Goal: Task Accomplishment & Management: Manage account settings

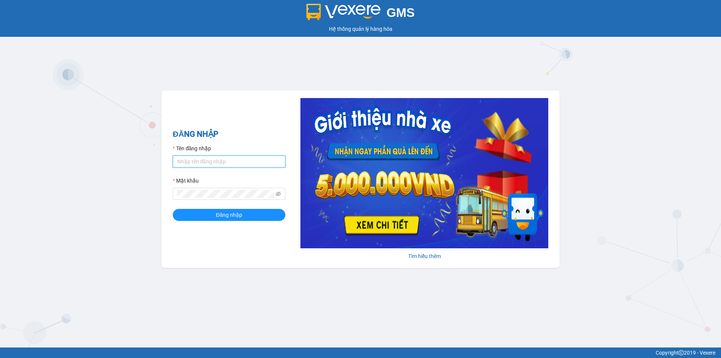
type input "tronghoang.apq"
drag, startPoint x: 222, startPoint y: 163, endPoint x: 222, endPoint y: 168, distance: 4.9
click at [222, 163] on input "tronghoang.apq" at bounding box center [229, 161] width 113 height 12
click at [195, 219] on button "Đăng nhập" at bounding box center [229, 215] width 113 height 12
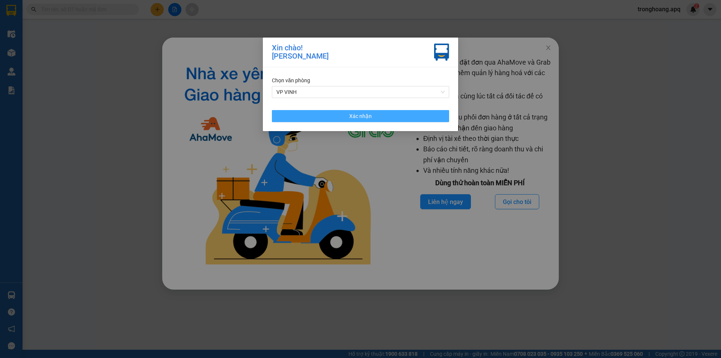
click at [313, 118] on button "Xác nhận" at bounding box center [360, 116] width 177 height 12
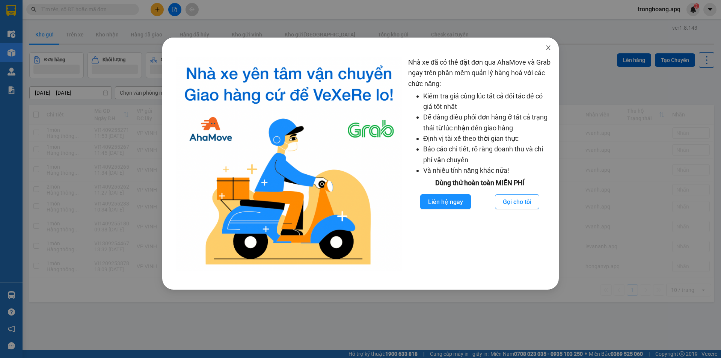
click at [549, 45] on span "Close" at bounding box center [548, 48] width 21 height 21
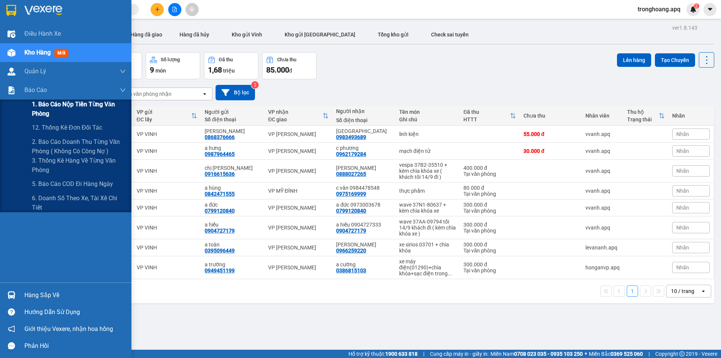
drag, startPoint x: 43, startPoint y: 108, endPoint x: 108, endPoint y: 115, distance: 65.3
click at [44, 108] on span "1. Báo cáo nộp tiền từng văn phòng" at bounding box center [79, 108] width 94 height 19
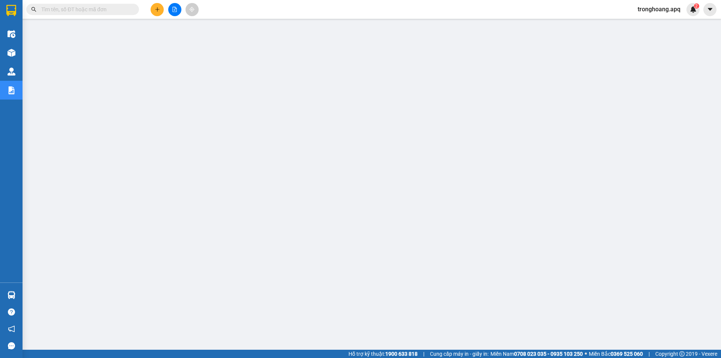
click at [116, 6] on input "text" at bounding box center [85, 9] width 89 height 8
drag, startPoint x: 115, startPoint y: 4, endPoint x: 87, endPoint y: 15, distance: 29.8
drag, startPoint x: 87, startPoint y: 15, endPoint x: 89, endPoint y: 8, distance: 6.9
paste input "1309255060"
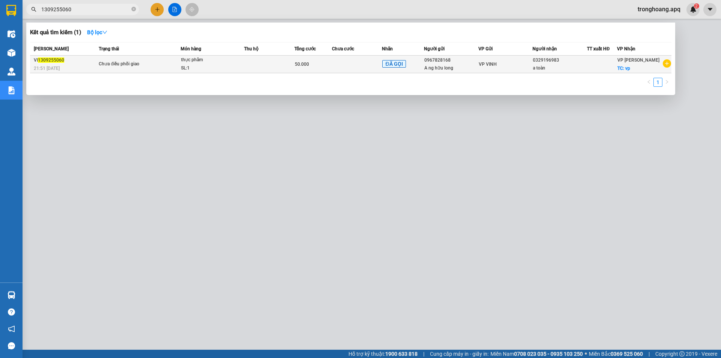
type input "1309255060"
click at [136, 58] on td "Chưa điều phối giao" at bounding box center [139, 65] width 84 height 18
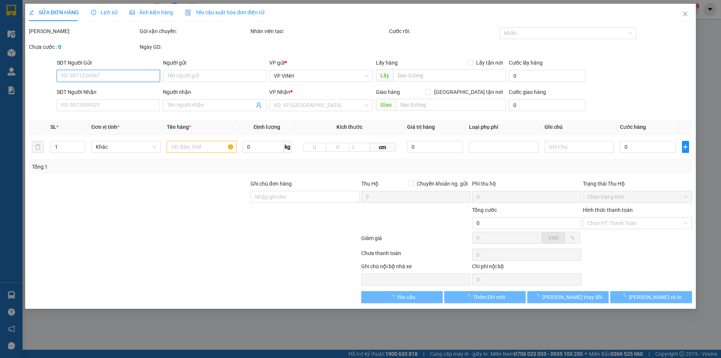
type input "0967828168"
type input "A ng hữu long"
type input "0329196983"
type input "a toàn"
checkbox input "true"
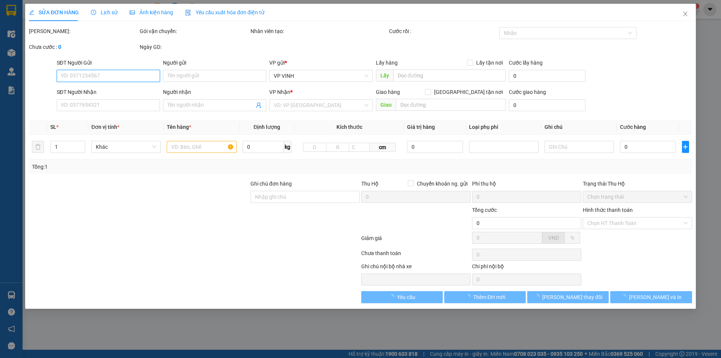
type input "vp"
type input "50.000"
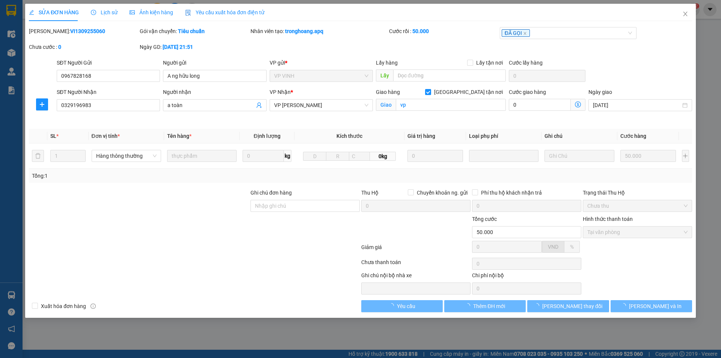
click at [104, 13] on span "Lịch sử" at bounding box center [104, 12] width 27 height 6
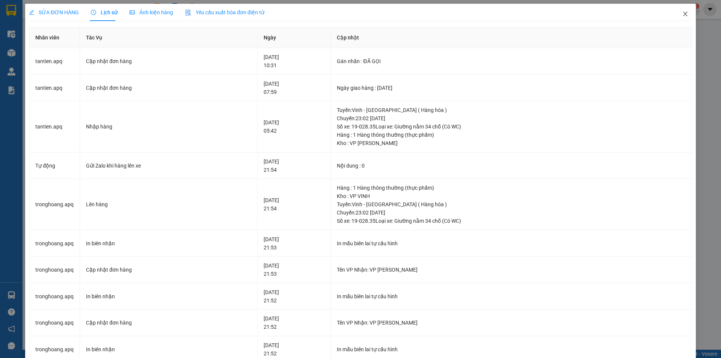
click at [684, 13] on span "Close" at bounding box center [685, 14] width 21 height 21
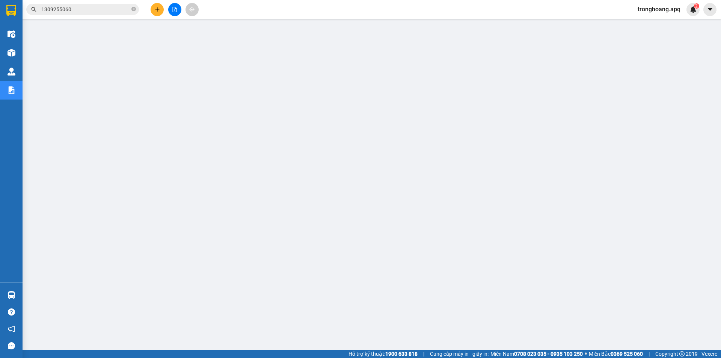
click at [86, 8] on input "1309255060" at bounding box center [85, 9] width 89 height 8
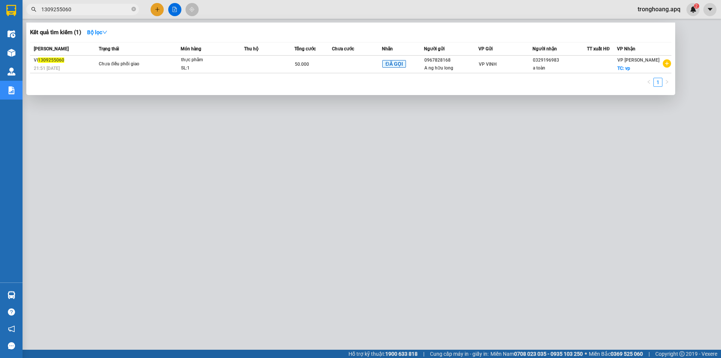
click at [86, 8] on input "1309255060" at bounding box center [85, 9] width 89 height 8
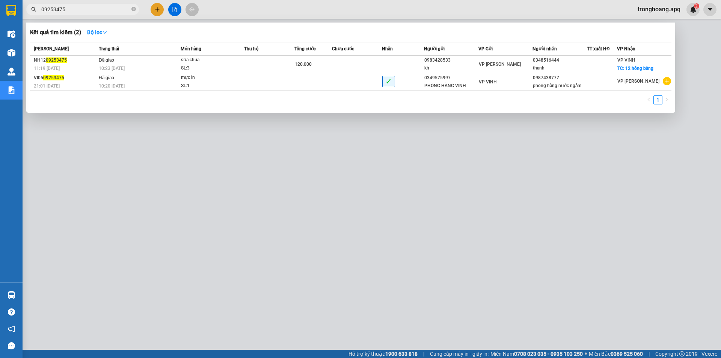
click at [57, 7] on input "09253475" at bounding box center [85, 9] width 89 height 8
click at [59, 7] on input "09253475" at bounding box center [85, 9] width 89 height 8
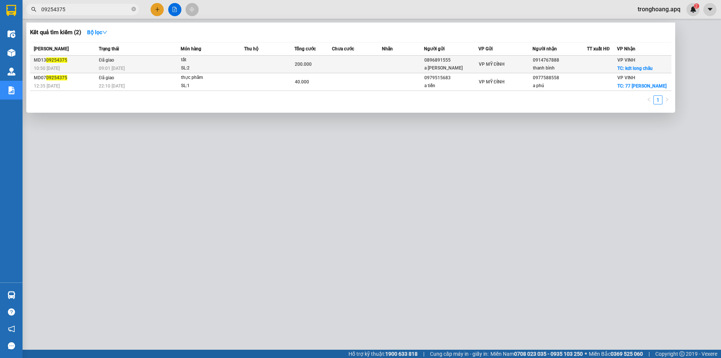
type input "09254375"
click at [149, 65] on div "09:01 [DATE]" at bounding box center [139, 68] width 81 height 8
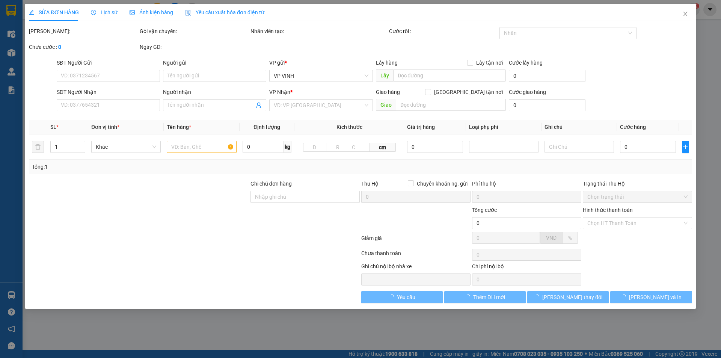
type input "0896891555"
type input "a [PERSON_NAME]"
type input "0914767888"
type input "thanh bình"
checkbox input "true"
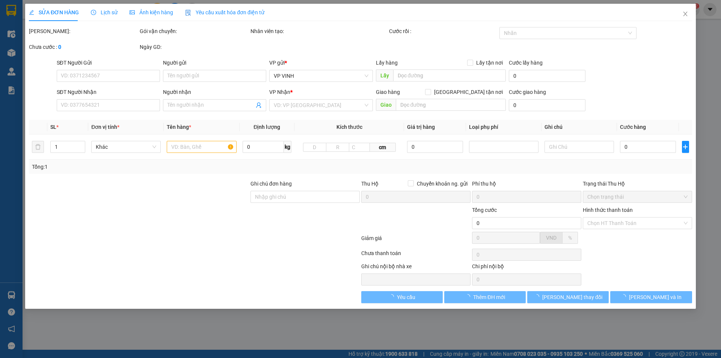
type input "kdt long châu"
type input "200.000"
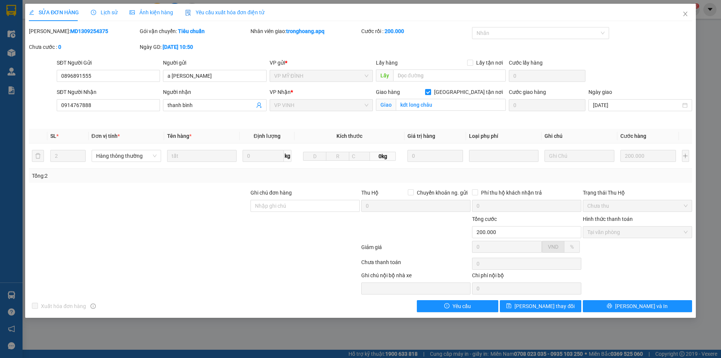
click at [105, 14] on span "Lịch sử" at bounding box center [104, 12] width 27 height 6
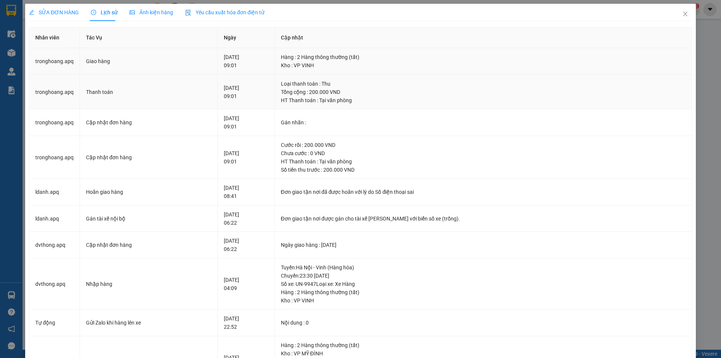
drag, startPoint x: 216, startPoint y: 54, endPoint x: 241, endPoint y: 86, distance: 40.2
click at [241, 86] on tbody "tronghoang.apq Giao hàng [DATE] 09:01 Hàng : 2 Hàng thông thường (tất) Kho : VP…" at bounding box center [360, 323] width 663 height 551
click at [240, 86] on div "[DATE] 09:01" at bounding box center [246, 92] width 45 height 17
click at [675, 16] on span "Close" at bounding box center [685, 14] width 21 height 21
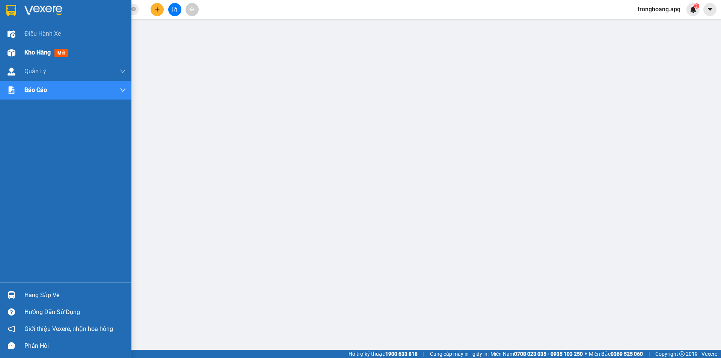
click at [13, 49] on img at bounding box center [12, 53] width 8 height 8
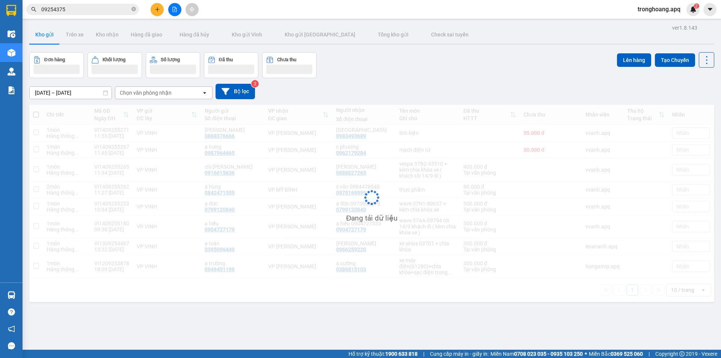
click at [380, 77] on div "Đơn hàng Khối lượng Số lượng Đã thu Chưa thu Lên hàng Tạo Chuyến" at bounding box center [371, 65] width 685 height 26
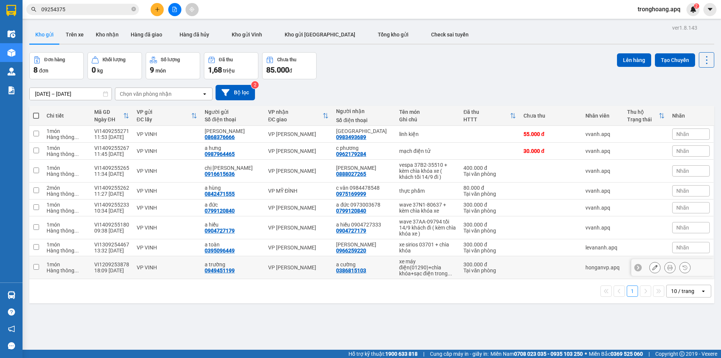
drag, startPoint x: 420, startPoint y: 270, endPoint x: 417, endPoint y: 244, distance: 26.2
click at [420, 270] on div "xe máy điện(01290)+chìa khóa+sạc điện trong ..." at bounding box center [427, 267] width 57 height 18
checkbox input "true"
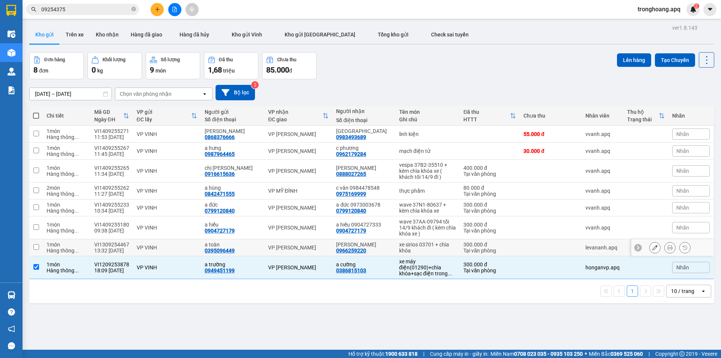
click at [416, 244] on div "xe sirios 03701 + chìa khóa" at bounding box center [427, 247] width 57 height 12
checkbox input "true"
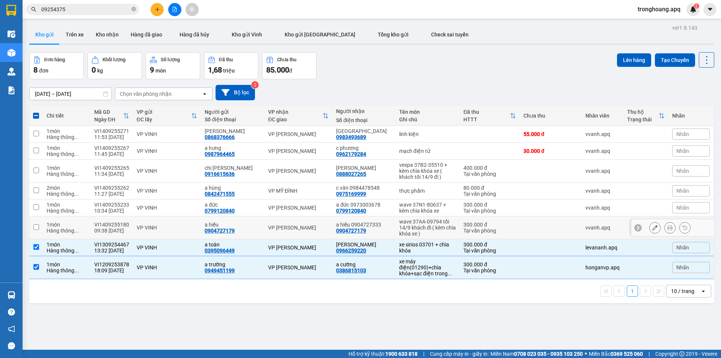
drag, startPoint x: 416, startPoint y: 227, endPoint x: 417, endPoint y: 202, distance: 25.2
click at [416, 225] on div "wave 37AA-09794 tối 14/9 khách đi ( kèm chìa khóa xe )" at bounding box center [427, 228] width 57 height 18
checkbox input "true"
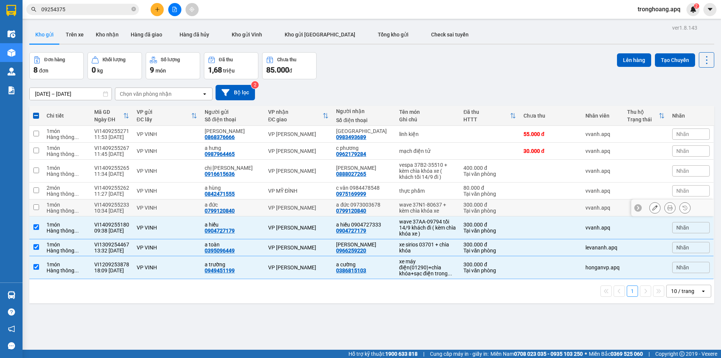
click at [417, 202] on div "wave 37N1-80637 + kèm chìa khóa xe" at bounding box center [427, 208] width 57 height 12
checkbox input "true"
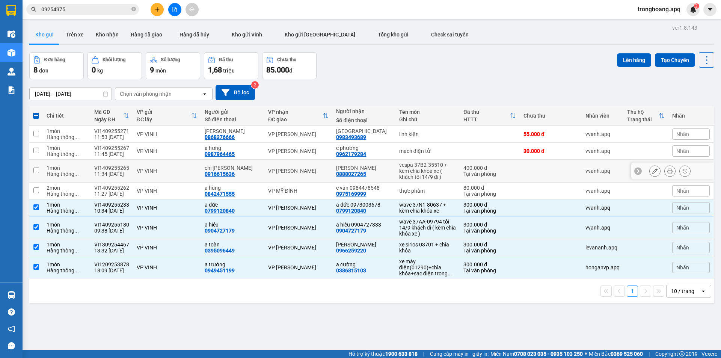
click at [416, 166] on div "vespa 37B2-35510 + kèm chìa khóa xe ( khách tối 14/9 đi )" at bounding box center [427, 171] width 57 height 18
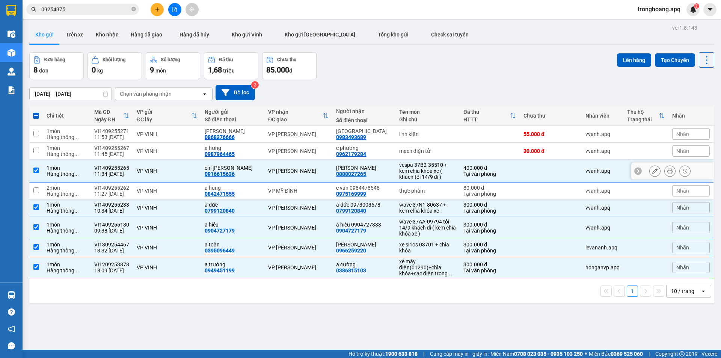
click at [434, 172] on div "vespa 37B2-35510 + kèm chìa khóa xe ( khách tối 14/9 đi )" at bounding box center [427, 171] width 57 height 18
checkbox input "false"
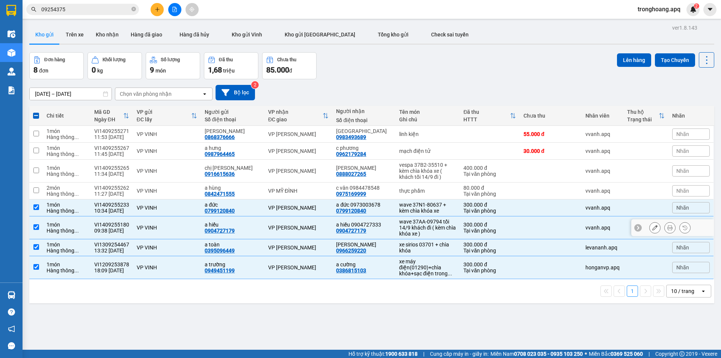
click at [438, 217] on td "wave 37AA-09794 tối 14/9 khách đi ( kèm chìa khóa xe )" at bounding box center [427, 227] width 64 height 23
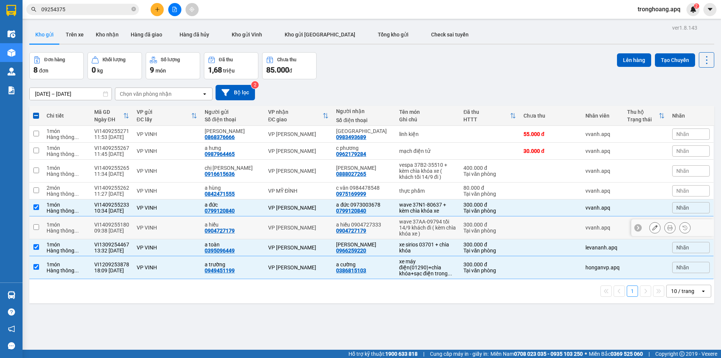
click at [432, 232] on div "wave 37AA-09794 tối 14/9 khách đi ( kèm chìa khóa xe )" at bounding box center [427, 228] width 57 height 18
checkbox input "true"
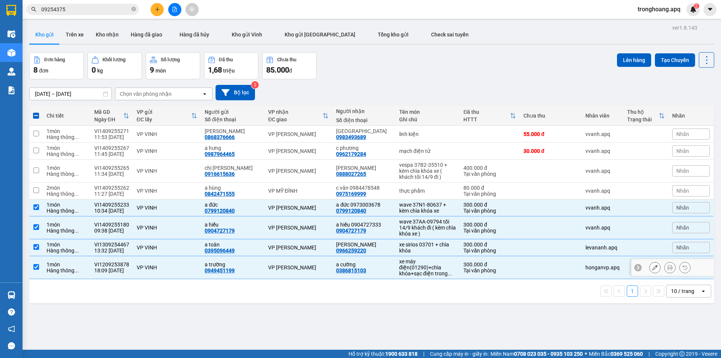
click at [430, 260] on div "xe máy điện(01290)+chìa khóa+sạc điện trong ..." at bounding box center [427, 267] width 57 height 18
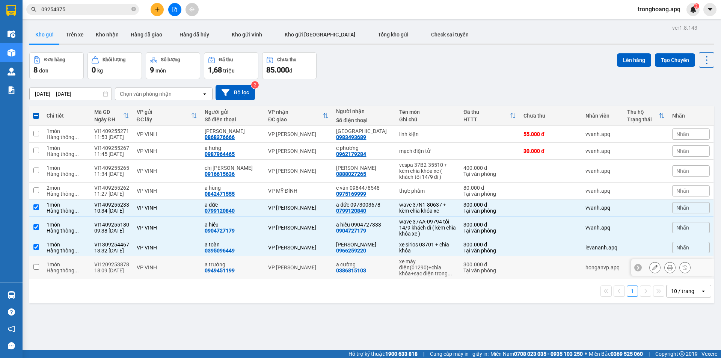
click at [426, 267] on div "xe máy điện(01290)+chìa khóa+sạc điện trong ..." at bounding box center [427, 267] width 57 height 18
checkbox input "true"
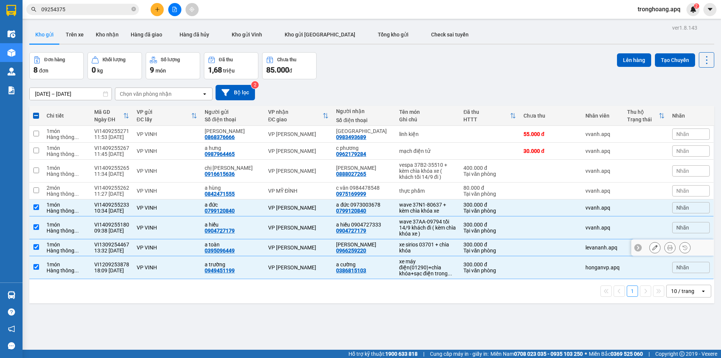
click at [427, 249] on div "xe sirios 03701 + chìa khóa" at bounding box center [427, 247] width 57 height 12
checkbox input "false"
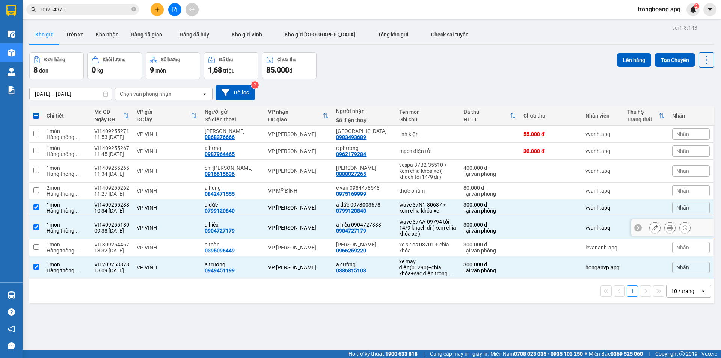
click at [416, 228] on div "wave 37AA-09794 tối 14/9 khách đi ( kèm chìa khóa xe )" at bounding box center [427, 228] width 57 height 18
checkbox input "false"
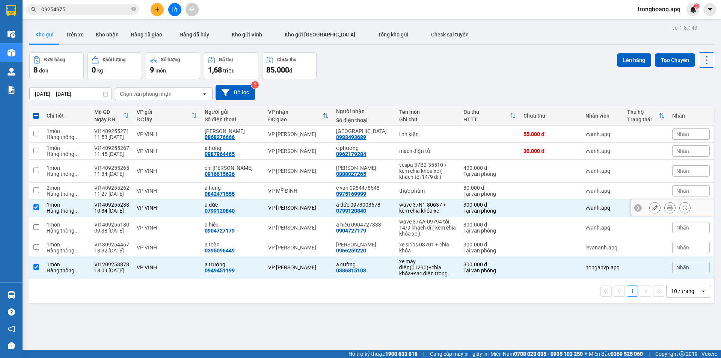
click at [415, 213] on div "wave 37N1-80637 + kèm chìa khóa xe" at bounding box center [427, 208] width 57 height 12
checkbox input "false"
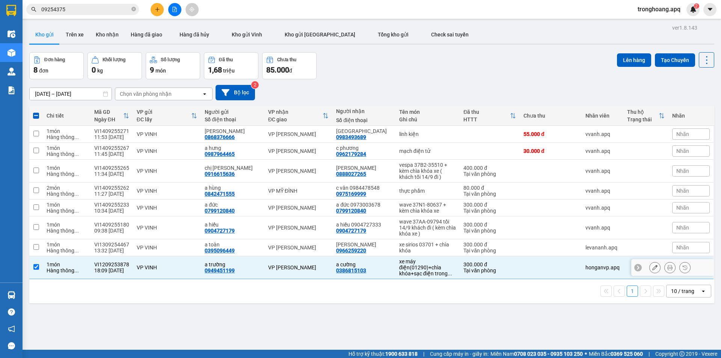
click at [413, 272] on div "xe máy điện(01290)+chìa khóa+sạc điện trong ..." at bounding box center [427, 267] width 57 height 18
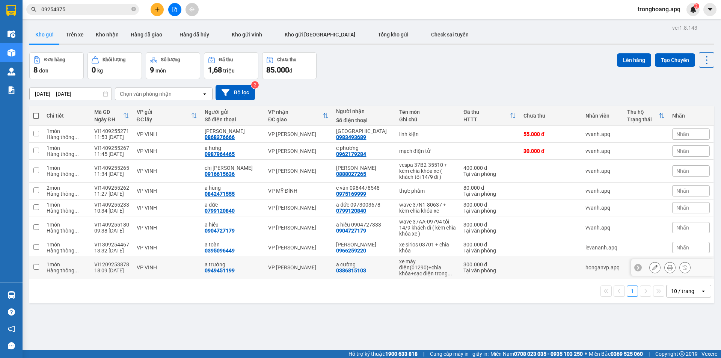
click at [172, 264] on td "VP VINH" at bounding box center [167, 267] width 68 height 23
checkbox input "true"
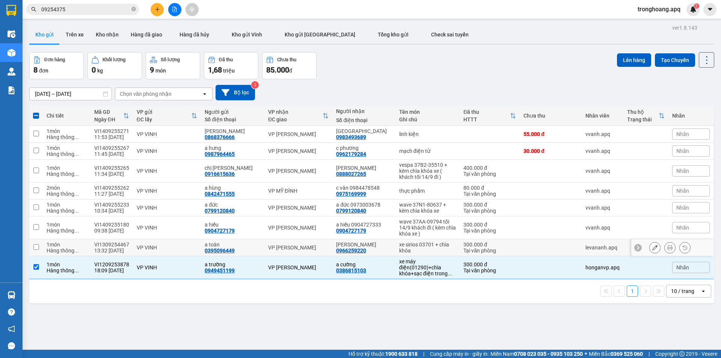
click at [171, 250] on div "VP VINH" at bounding box center [167, 247] width 60 height 6
checkbox input "true"
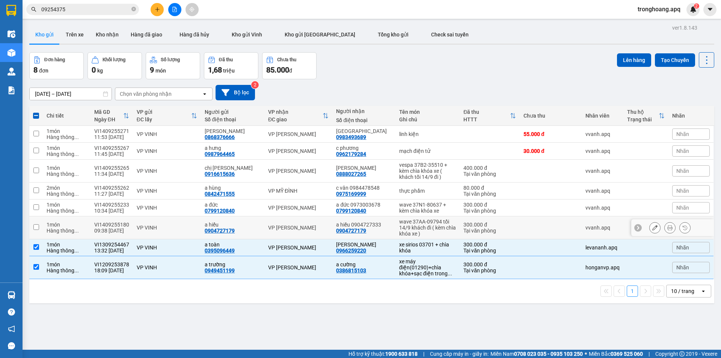
click at [430, 232] on div "wave 37AA-09794 tối 14/9 khách đi ( kèm chìa khóa xe )" at bounding box center [427, 228] width 57 height 18
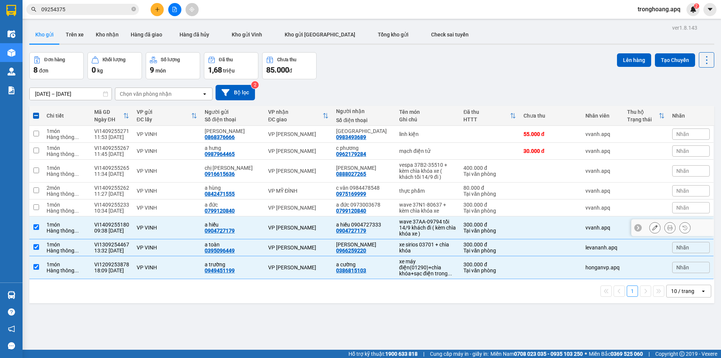
click at [427, 229] on div "wave 37AA-09794 tối 14/9 khách đi ( kèm chìa khóa xe )" at bounding box center [427, 228] width 57 height 18
checkbox input "false"
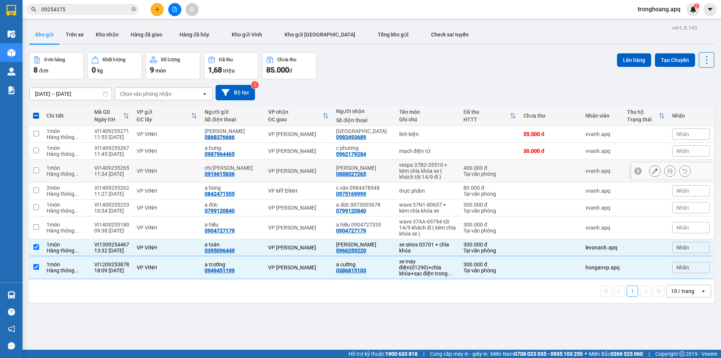
click at [415, 174] on div "vespa 37B2-35510 + kèm chìa khóa xe ( khách tối 14/9 đi )" at bounding box center [427, 171] width 57 height 18
checkbox input "true"
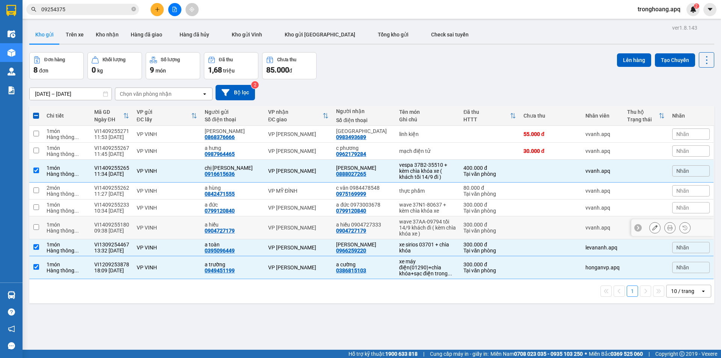
click at [436, 228] on div "wave 37AA-09794 tối 14/9 khách đi ( kèm chìa khóa xe )" at bounding box center [427, 228] width 57 height 18
checkbox input "true"
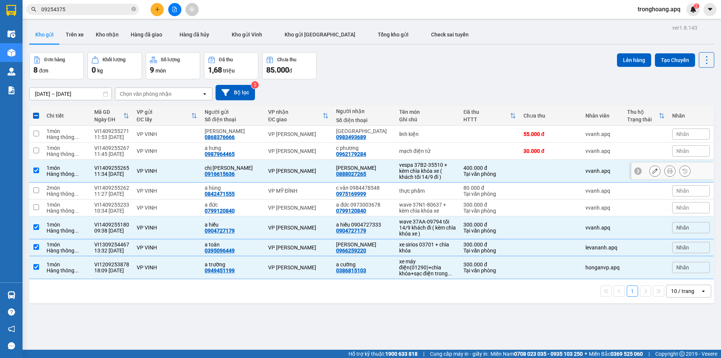
click at [409, 175] on div "vespa 37B2-35510 + kèm chìa khóa xe ( khách tối 14/9 đi )" at bounding box center [427, 171] width 57 height 18
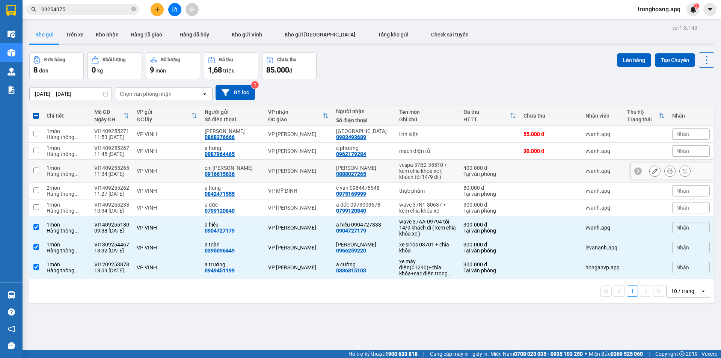
click at [410, 180] on td "vespa 37B2-35510 + kèm chìa khóa xe ( khách tối 14/9 đi )" at bounding box center [427, 171] width 64 height 23
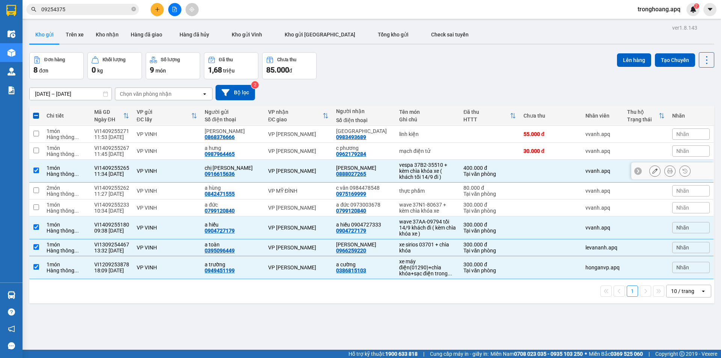
click at [409, 177] on div "vespa 37B2-35510 + kèm chìa khóa xe ( khách tối 14/9 đi )" at bounding box center [427, 171] width 57 height 18
checkbox input "false"
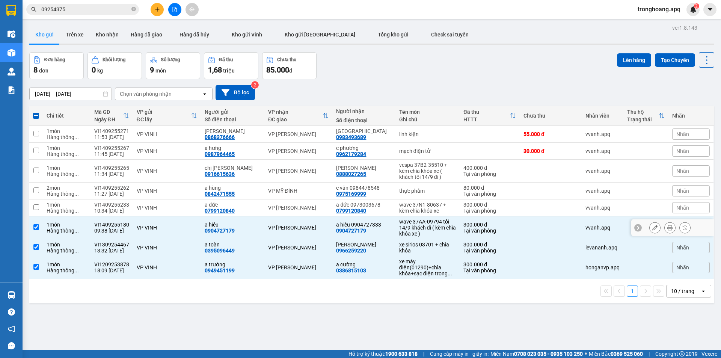
click at [419, 224] on div "wave 37AA-09794 tối 14/9 khách đi ( kèm chìa khóa xe )" at bounding box center [427, 228] width 57 height 18
checkbox input "false"
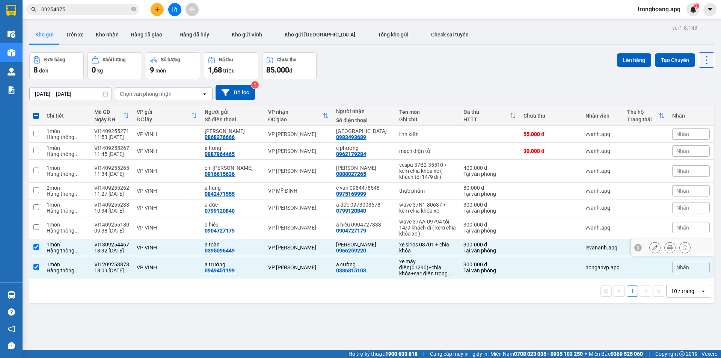
click at [416, 247] on div "xe sirios 03701 + chìa khóa" at bounding box center [427, 247] width 57 height 12
checkbox input "false"
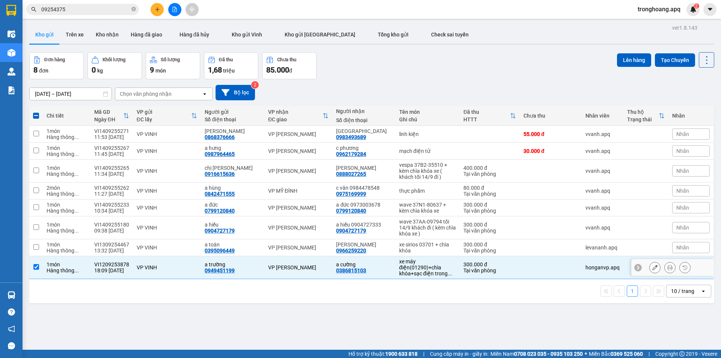
click at [416, 271] on div "xe máy điện(01290)+chìa khóa+sạc điện trong ..." at bounding box center [427, 267] width 57 height 18
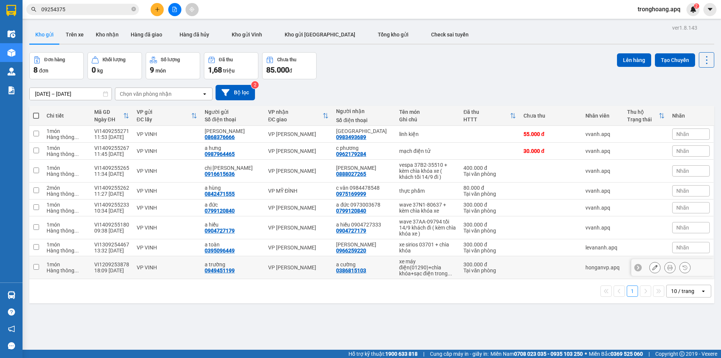
click at [414, 259] on div "xe máy điện(01290)+chìa khóa+sạc điện trong ..." at bounding box center [427, 267] width 57 height 18
checkbox input "true"
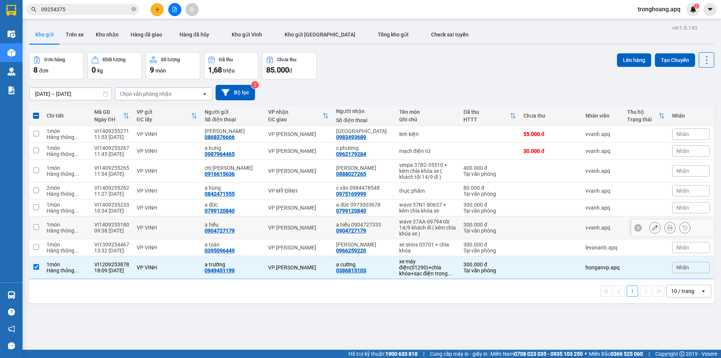
click at [411, 238] on td "wave 37AA-09794 tối 14/9 khách đi ( kèm chìa khóa xe )" at bounding box center [427, 227] width 64 height 23
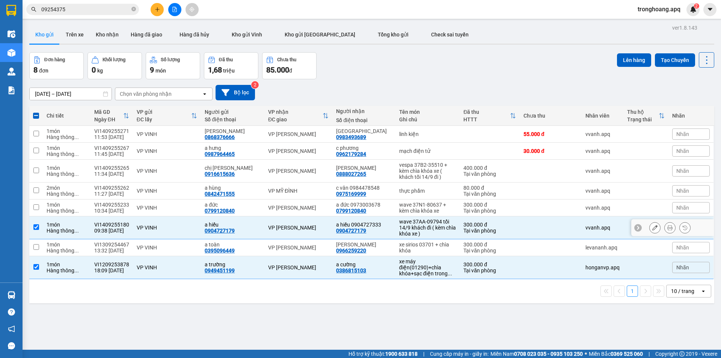
click at [411, 225] on div "wave 37AA-09794 tối 14/9 khách đi ( kèm chìa khóa xe )" at bounding box center [427, 228] width 57 height 18
checkbox input "false"
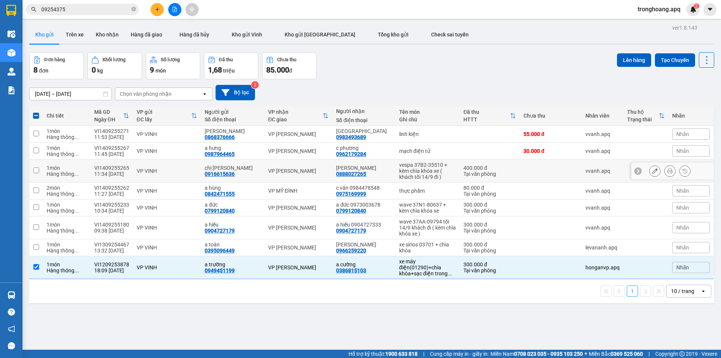
click at [414, 175] on div "vespa 37B2-35510 + kèm chìa khóa xe ( khách tối 14/9 đi )" at bounding box center [427, 171] width 57 height 18
checkbox input "true"
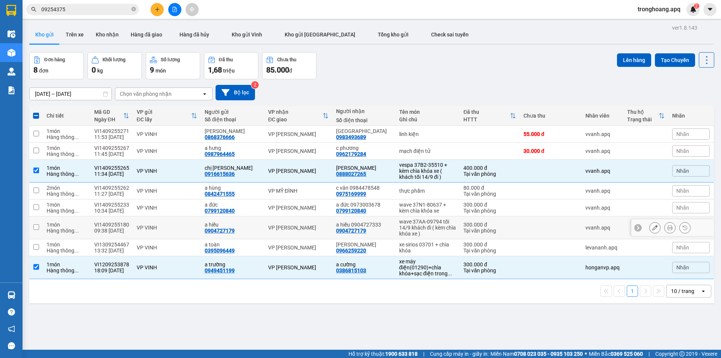
click at [417, 226] on div "wave 37AA-09794 tối 14/9 khách đi ( kèm chìa khóa xe )" at bounding box center [427, 228] width 57 height 18
checkbox input "true"
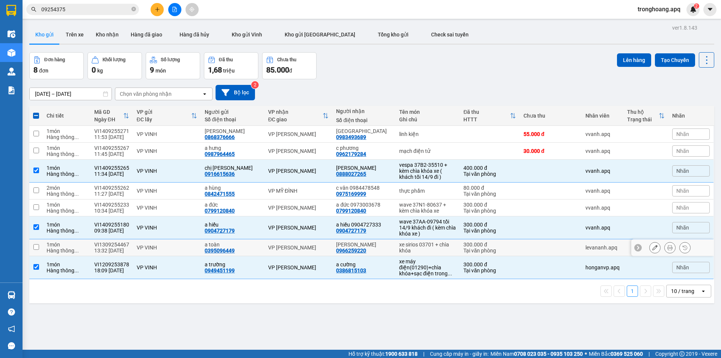
click at [415, 252] on div "xe sirios 03701 + chìa khóa" at bounding box center [427, 247] width 57 height 12
checkbox input "true"
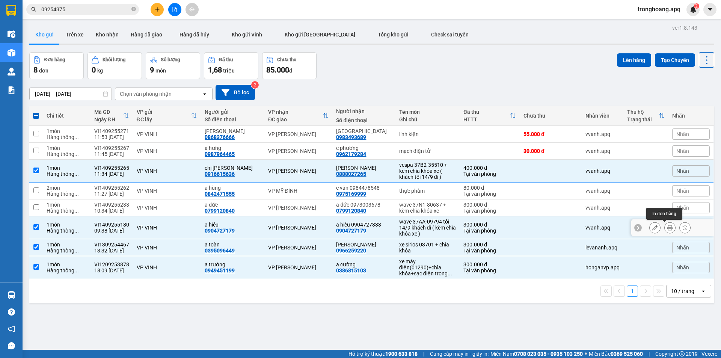
click at [667, 229] on icon at bounding box center [669, 227] width 5 height 5
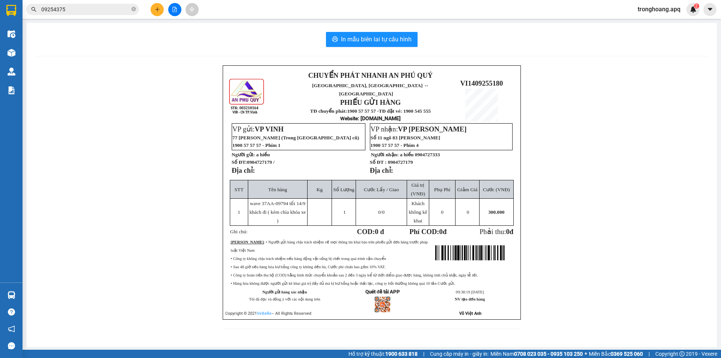
drag, startPoint x: 662, startPoint y: 229, endPoint x: 655, endPoint y: 246, distance: 18.3
drag, startPoint x: 655, startPoint y: 246, endPoint x: 210, endPoint y: 190, distance: 448.0
click at [211, 190] on div "CHUYỂN PHÁT NHANH AN PHÚ QUÝ NGHỆ AN, [GEOGRAPHIC_DATA] ↔ [GEOGRAPHIC_DATA] PHI…" at bounding box center [372, 201] width 672 height 273
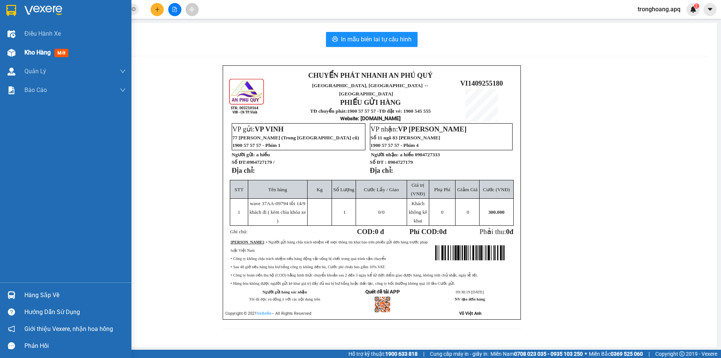
click at [28, 58] on div "Kho hàng mới" at bounding box center [74, 52] width 101 height 19
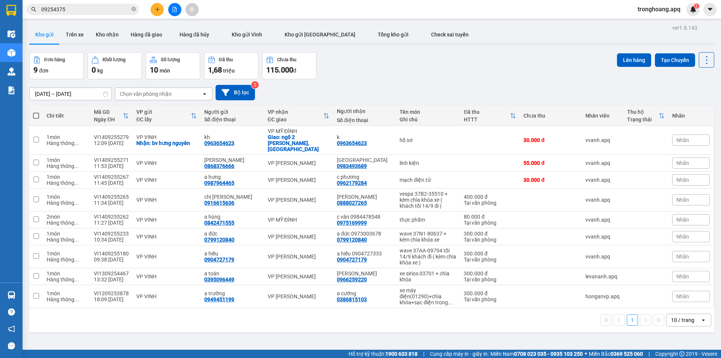
click at [357, 80] on div "[DATE] – [DATE] Press the down arrow key to interact with the calendar and sele…" at bounding box center [371, 92] width 685 height 27
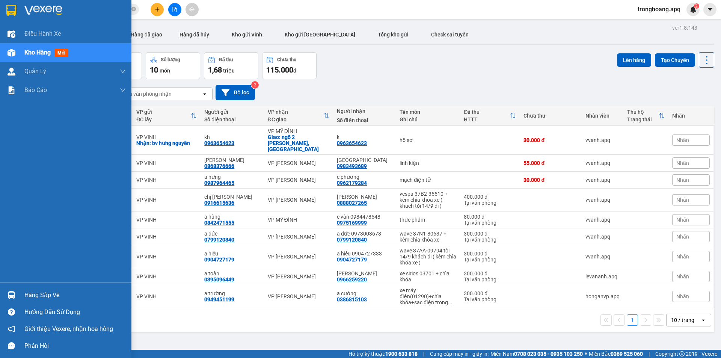
drag, startPoint x: 19, startPoint y: 287, endPoint x: 20, endPoint y: 295, distance: 8.4
click at [19, 288] on div "Hàng sắp về" at bounding box center [65, 294] width 131 height 17
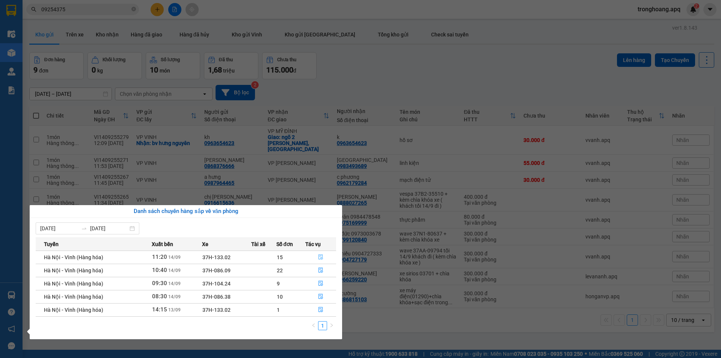
click at [319, 258] on icon "file-done" at bounding box center [320, 256] width 5 height 5
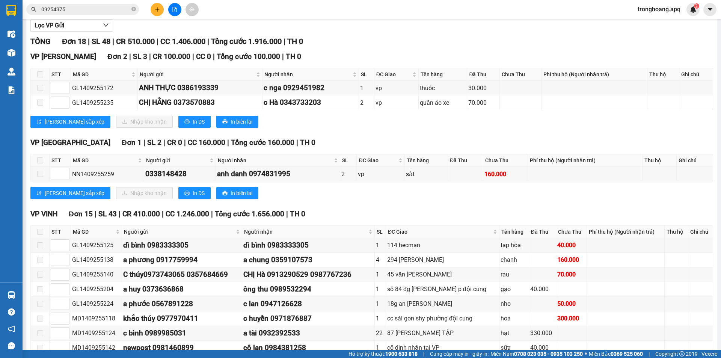
scroll to position [225, 0]
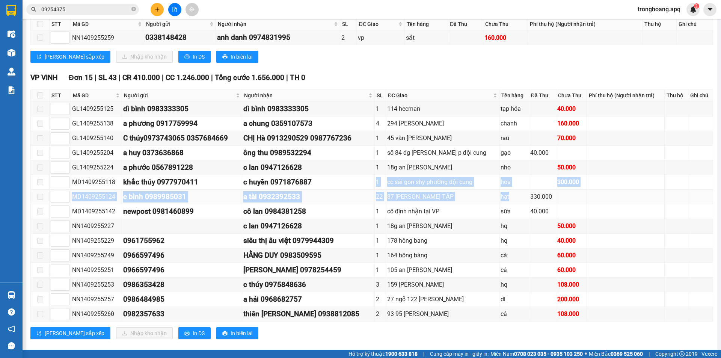
drag, startPoint x: 429, startPoint y: 199, endPoint x: 508, endPoint y: 200, distance: 79.2
click at [517, 200] on tbody "GL1409255125 dì bình 0983333305 dì bình 0983333305 1 114 hecman tạp hóa 40.000 …" at bounding box center [372, 212] width 682 height 220
drag, startPoint x: 453, startPoint y: 196, endPoint x: 398, endPoint y: 191, distance: 55.5
click at [452, 197] on div "87 [PERSON_NAME] TẬP" at bounding box center [442, 196] width 111 height 9
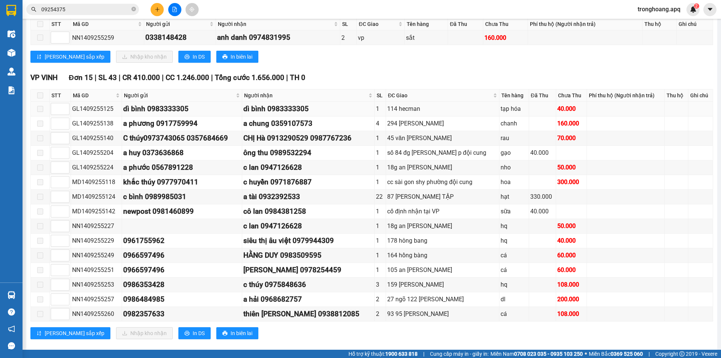
click at [376, 109] on div "1" at bounding box center [380, 108] width 9 height 9
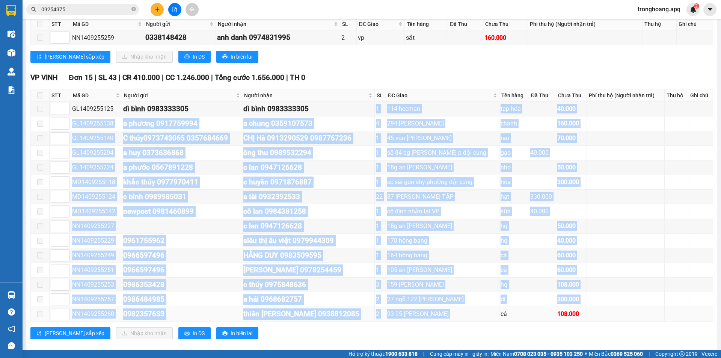
drag, startPoint x: 380, startPoint y: 115, endPoint x: 491, endPoint y: 318, distance: 231.2
click at [491, 318] on tbody "GL1409255125 dì bình 0983333305 dì bình 0983333305 1 114 hecman tạp hóa 40.000 …" at bounding box center [372, 212] width 682 height 220
click at [454, 289] on div "159 [PERSON_NAME]" at bounding box center [442, 284] width 111 height 9
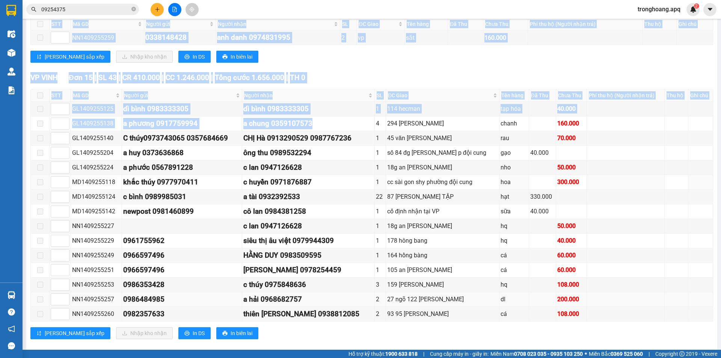
drag, startPoint x: 366, startPoint y: 128, endPoint x: 478, endPoint y: 303, distance: 207.8
click at [488, 322] on div "VP VINH Đơn 15 | SL 43 | CR 410.000 | CC 1.246.000 | Tổng cước 1.656.000 | TH 0…" at bounding box center [371, 208] width 683 height 273
click at [445, 277] on td "105 an [PERSON_NAME]" at bounding box center [442, 270] width 113 height 15
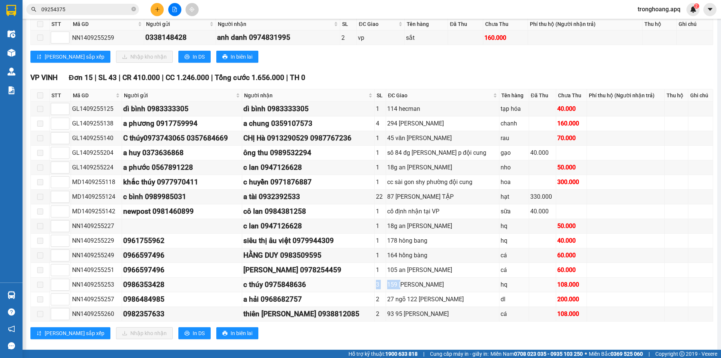
drag, startPoint x: 383, startPoint y: 281, endPoint x: 415, endPoint y: 277, distance: 31.7
click at [414, 281] on tr "NN1409255253 0986353428 c thúy 0975848636 3 159 [PERSON_NAME] sắc hq 108.000" at bounding box center [372, 284] width 682 height 15
click at [408, 273] on div "105 an [PERSON_NAME]" at bounding box center [442, 269] width 111 height 9
drag, startPoint x: 375, startPoint y: 194, endPoint x: 445, endPoint y: 203, distance: 70.8
click at [445, 203] on tr "MD1409255124 c bình 0989985031 a tài 0932392533 22 87 HÀ HUY TẬP hạt 330.000" at bounding box center [372, 197] width 682 height 15
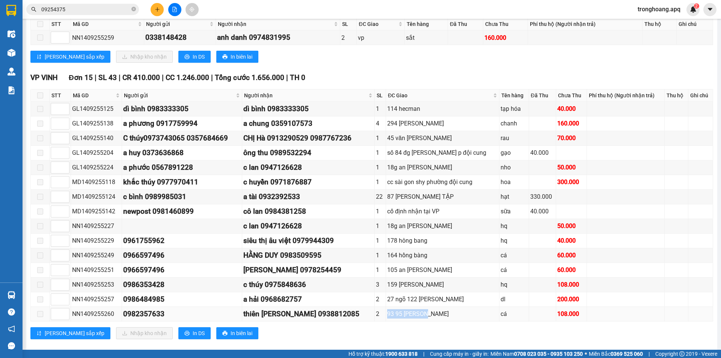
drag, startPoint x: 378, startPoint y: 309, endPoint x: 430, endPoint y: 318, distance: 52.6
click at [438, 321] on tr "NN1409255260 0982357633 thiên ngọc minh 0938812085 2 93 95 [PERSON_NAME] cá 108…" at bounding box center [372, 314] width 682 height 15
drag, startPoint x: 396, startPoint y: 311, endPoint x: 376, endPoint y: 297, distance: 24.3
click at [395, 311] on div "93 95 [PERSON_NAME]" at bounding box center [442, 313] width 111 height 9
drag, startPoint x: 370, startPoint y: 294, endPoint x: 438, endPoint y: 306, distance: 69.0
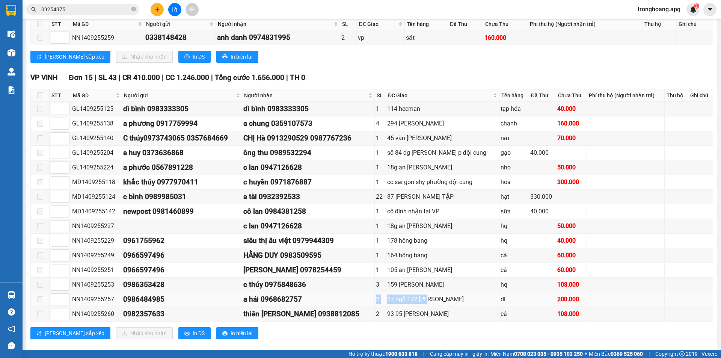
click at [434, 306] on tr "NN1409255257 0986484985 a hải 0968682757 2 27 ngõ 122 [PERSON_NAME] dl 200.000" at bounding box center [372, 299] width 682 height 15
click at [438, 306] on td "27 ngõ 122 [PERSON_NAME]" at bounding box center [442, 299] width 113 height 15
click at [402, 308] on td "93 95 [PERSON_NAME]" at bounding box center [442, 314] width 113 height 15
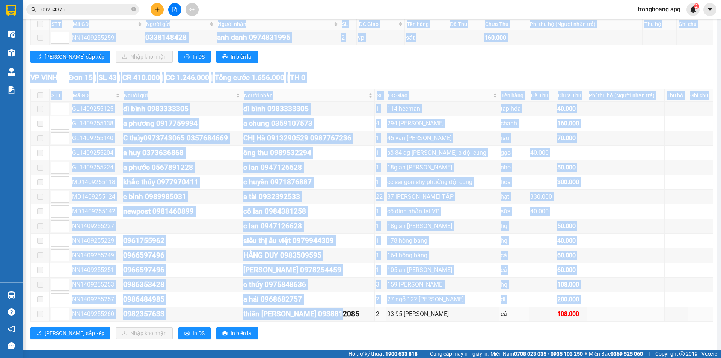
drag, startPoint x: 370, startPoint y: 313, endPoint x: 443, endPoint y: 323, distance: 73.8
click at [443, 323] on div "VP VINH Đơn 15 | SL 43 | CR 410.000 | CC 1.246.000 | Tổng cước 1.656.000 | TH 0…" at bounding box center [371, 208] width 683 height 273
drag, startPoint x: 378, startPoint y: 287, endPoint x: 466, endPoint y: 289, distance: 87.5
click at [466, 289] on tr "NN1409255253 0986353428 c thúy 0975848636 3 159 [PERSON_NAME] sắc hq 108.000" at bounding box center [372, 284] width 682 height 15
drag, startPoint x: 403, startPoint y: 277, endPoint x: 458, endPoint y: 281, distance: 54.6
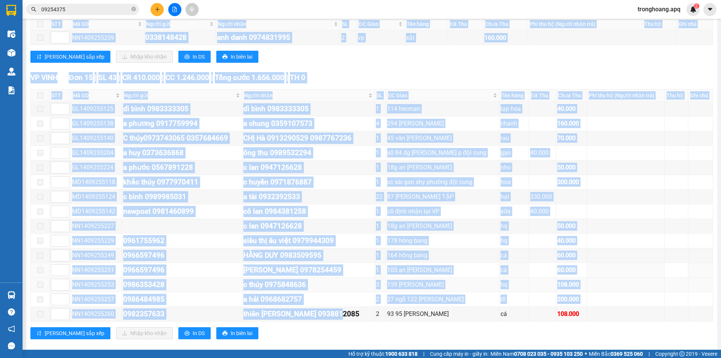
click at [458, 281] on tbody "GL1409255125 dì bình 0983333305 dì bình 0983333305 1 114 hecman tạp hóa 40.000 …" at bounding box center [372, 212] width 682 height 220
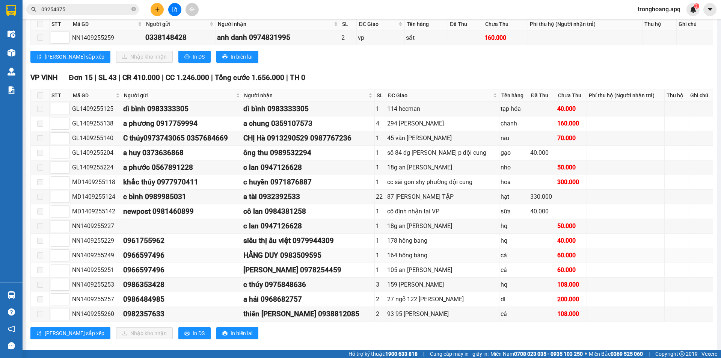
click at [414, 259] on div "164 hồng bàng" at bounding box center [442, 254] width 111 height 9
drag, startPoint x: 380, startPoint y: 225, endPoint x: 464, endPoint y: 226, distance: 84.9
click at [464, 226] on tr "NN1409255227 c lan 0947126628 1 18g an [PERSON_NAME] 50.000" at bounding box center [372, 226] width 682 height 15
click at [433, 220] on td "18g an [PERSON_NAME]" at bounding box center [442, 226] width 113 height 15
drag, startPoint x: 378, startPoint y: 211, endPoint x: 471, endPoint y: 213, distance: 93.5
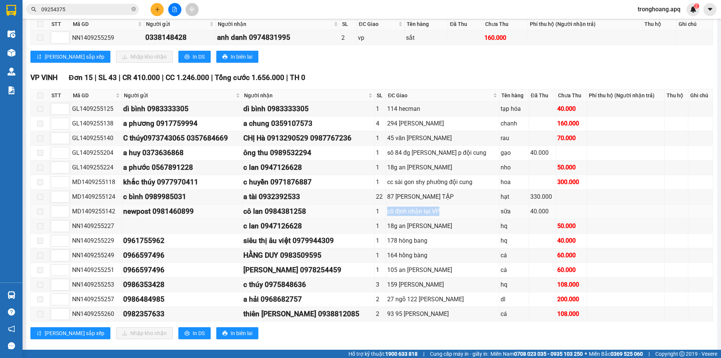
click at [471, 213] on tr "MD1409255142 newpost 0981460899 cô lan 0984381258 1 cố định nhận tại VP sữa 40.…" at bounding box center [372, 211] width 682 height 15
click at [408, 206] on div "cố định nhận tại VP" at bounding box center [442, 210] width 111 height 9
drag, startPoint x: 383, startPoint y: 199, endPoint x: 443, endPoint y: 197, distance: 59.7
click at [443, 197] on tr "MD1409255124 c bình 0989985031 a tài 0932392533 22 87 HÀ HUY TẬP hạt 330.000" at bounding box center [372, 197] width 682 height 15
click at [422, 188] on td "cc sài gon shy phường đội cung" at bounding box center [442, 182] width 113 height 15
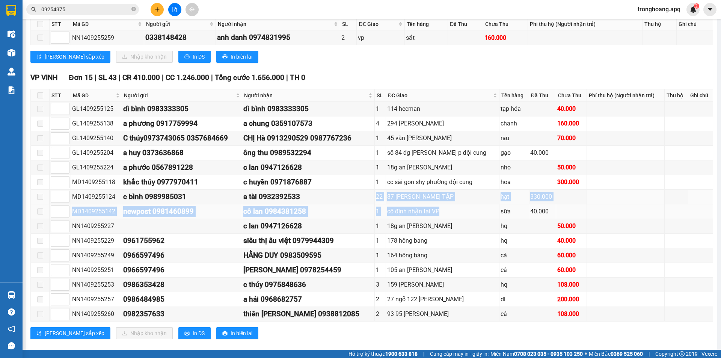
drag, startPoint x: 374, startPoint y: 196, endPoint x: 462, endPoint y: 204, distance: 88.3
click at [462, 204] on tbody "GL1409255125 dì bình 0983333305 dì bình 0983333305 1 114 hecman tạp hóa 40.000 …" at bounding box center [372, 212] width 682 height 220
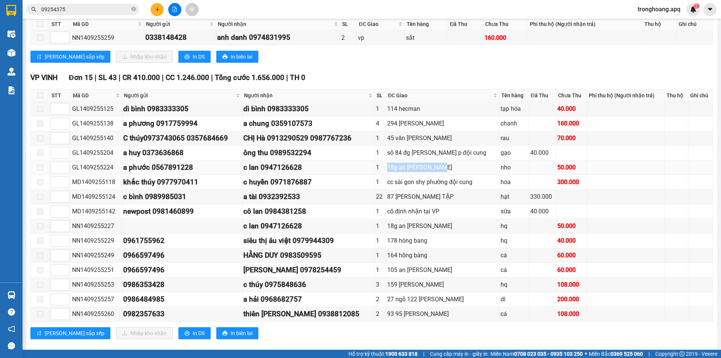
drag, startPoint x: 379, startPoint y: 167, endPoint x: 476, endPoint y: 168, distance: 97.2
click at [476, 168] on tr "GL1409255224 a phước 0567891228 c lan 0947126628 1 18g an [PERSON_NAME] 50.000" at bounding box center [372, 167] width 682 height 15
click at [434, 158] on td "số 84 đg [PERSON_NAME] p đội cung" at bounding box center [442, 153] width 113 height 15
drag, startPoint x: 387, startPoint y: 125, endPoint x: 468, endPoint y: 128, distance: 81.6
click at [468, 128] on tr "GL1409255138 a phương 0917759994 a chung 0359107573 4 294 võ nguyên hiến chanh …" at bounding box center [372, 123] width 682 height 15
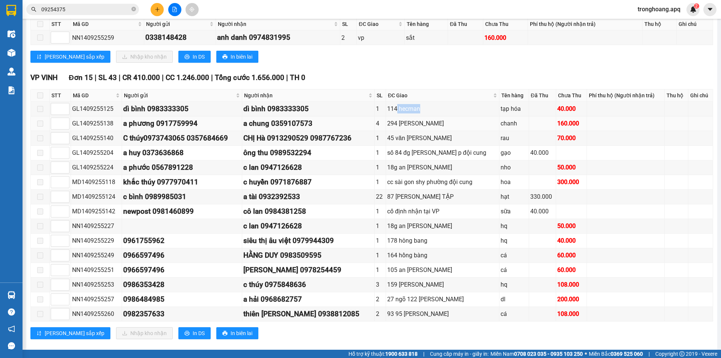
drag, startPoint x: 422, startPoint y: 110, endPoint x: 462, endPoint y: 118, distance: 41.3
click at [471, 117] on tbody "GL1409255125 dì bình 0983333305 dì bình 0983333305 1 114 hecman tạp hóa 40.000 …" at bounding box center [372, 212] width 682 height 220
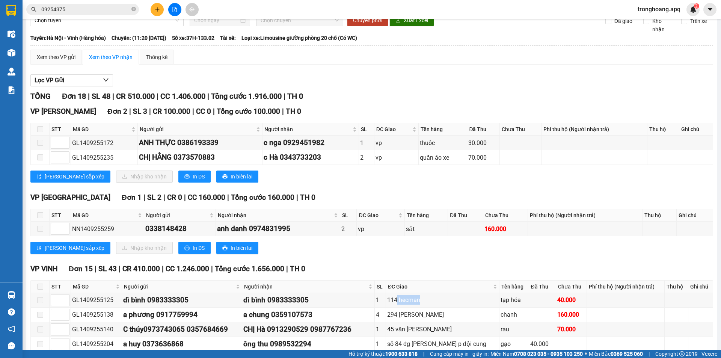
scroll to position [0, 0]
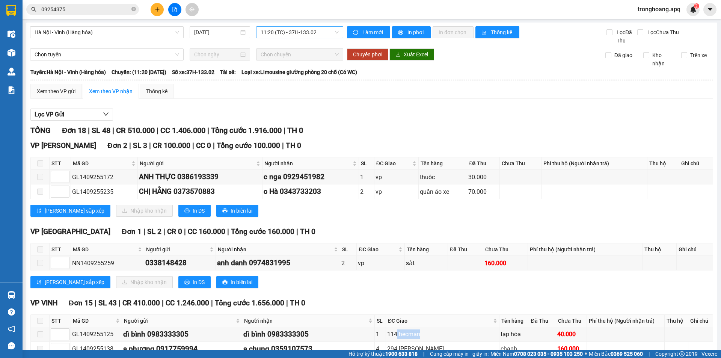
click at [296, 36] on span "11:20 (TC) - 37H-133.02" at bounding box center [300, 32] width 78 height 11
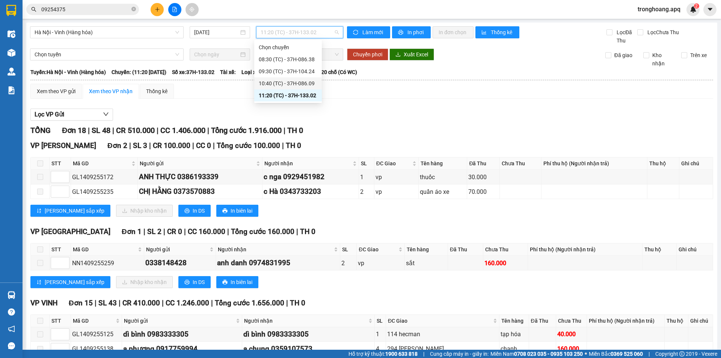
click at [284, 82] on div "10:40 (TC) - 37H-086.09" at bounding box center [288, 83] width 59 height 8
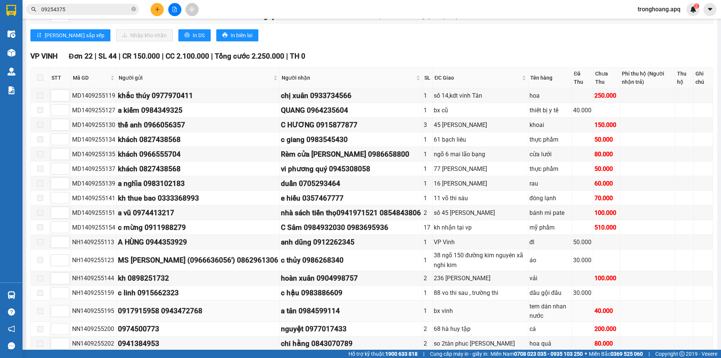
scroll to position [677, 0]
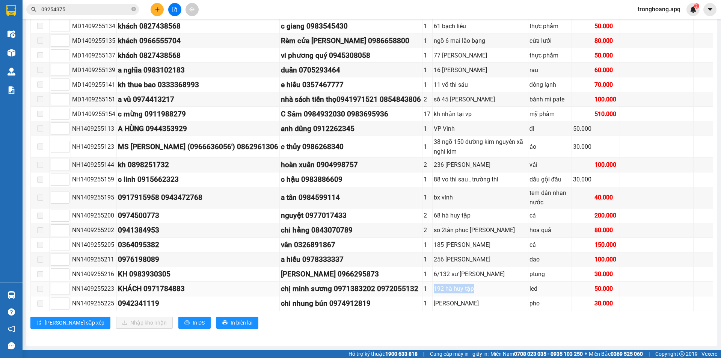
drag, startPoint x: 387, startPoint y: 288, endPoint x: 466, endPoint y: 289, distance: 78.9
click at [466, 289] on tr "NN1409255223 KHÁCH 0971784883 chị minh sương 0971383202 0972055132 1 192 hà huy…" at bounding box center [372, 289] width 682 height 15
drag, startPoint x: 440, startPoint y: 285, endPoint x: 394, endPoint y: 273, distance: 47.1
click at [439, 285] on div "192 hà huy tập" at bounding box center [480, 288] width 93 height 9
drag, startPoint x: 394, startPoint y: 272, endPoint x: 467, endPoint y: 276, distance: 73.3
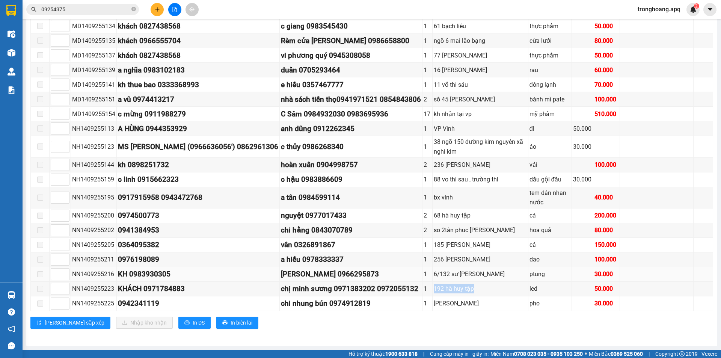
click at [473, 277] on div "6/132 sư [PERSON_NAME]" at bounding box center [480, 273] width 93 height 9
click at [423, 259] on div "1" at bounding box center [427, 259] width 8 height 9
drag, startPoint x: 382, startPoint y: 244, endPoint x: 446, endPoint y: 242, distance: 64.2
click at [446, 242] on tr "NN1409255205 0364095382 vân 0326891867 1 185 ngoo duc kee cá 150.000" at bounding box center [372, 245] width 682 height 15
click at [436, 241] on div "185 [PERSON_NAME]" at bounding box center [480, 244] width 93 height 9
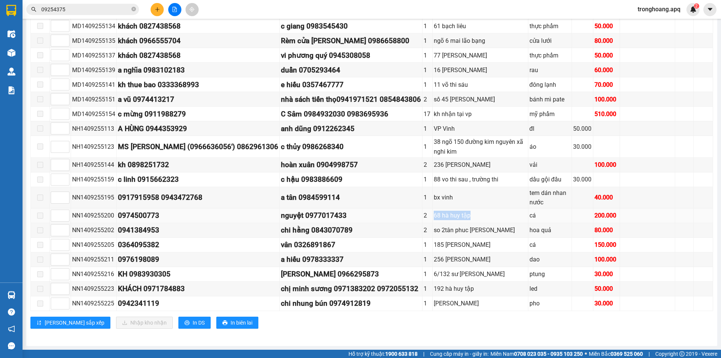
drag, startPoint x: 387, startPoint y: 216, endPoint x: 453, endPoint y: 218, distance: 65.7
click at [453, 218] on tr "NN1409255200 0974500773 nguyệt 0977017433 2 68 hà huy tập cá 200.000" at bounding box center [372, 215] width 682 height 15
click at [434, 212] on div "68 hà huy tập" at bounding box center [480, 215] width 93 height 9
drag, startPoint x: 395, startPoint y: 179, endPoint x: 477, endPoint y: 180, distance: 81.8
click at [477, 180] on div "88 vo thi sau , trường thi" at bounding box center [480, 179] width 93 height 9
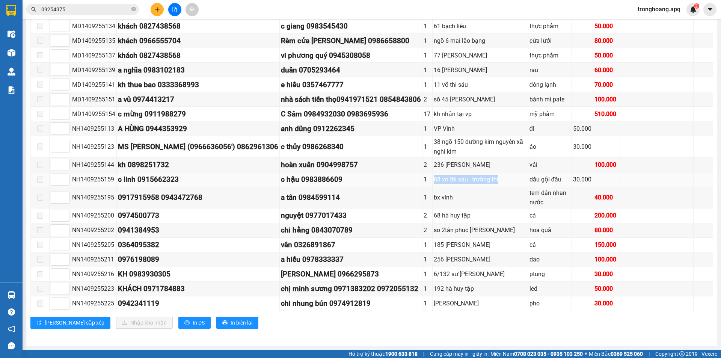
click at [433, 174] on td "88 vo thi sau , trường thi" at bounding box center [481, 179] width 96 height 15
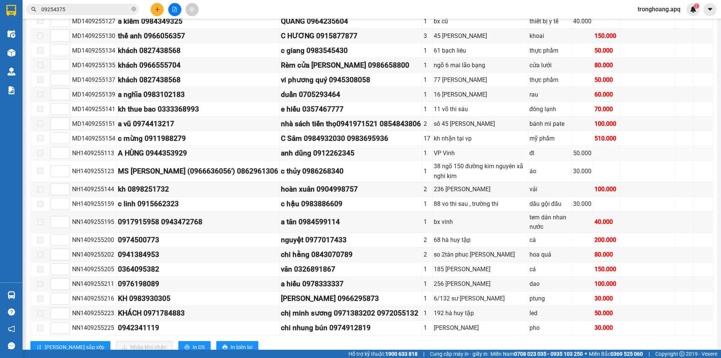
scroll to position [639, 0]
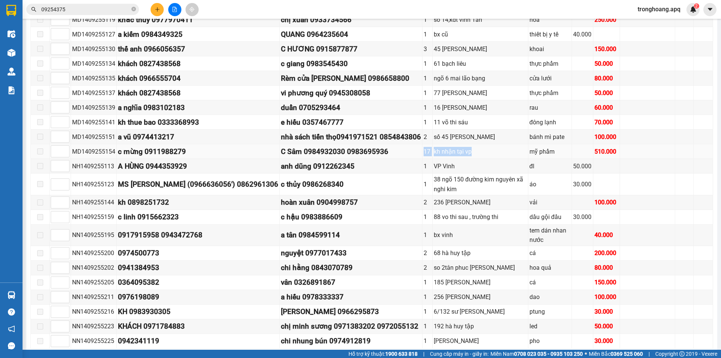
drag, startPoint x: 385, startPoint y: 149, endPoint x: 453, endPoint y: 150, distance: 68.0
click at [455, 150] on tr "MD1409255154 c mừng 0911988279 C Sâm 0984932030 0983695936 17 kh nhận tại vp mỹ…" at bounding box center [372, 151] width 682 height 15
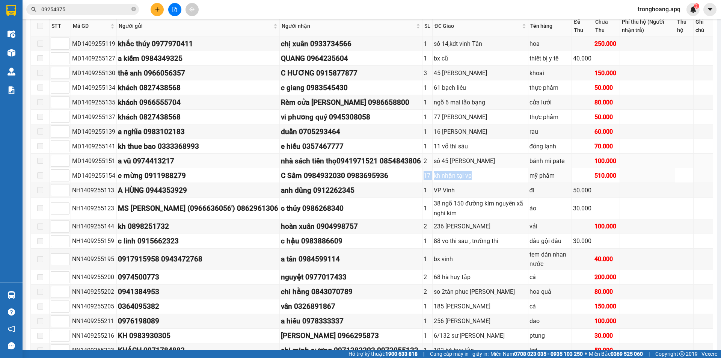
scroll to position [601, 0]
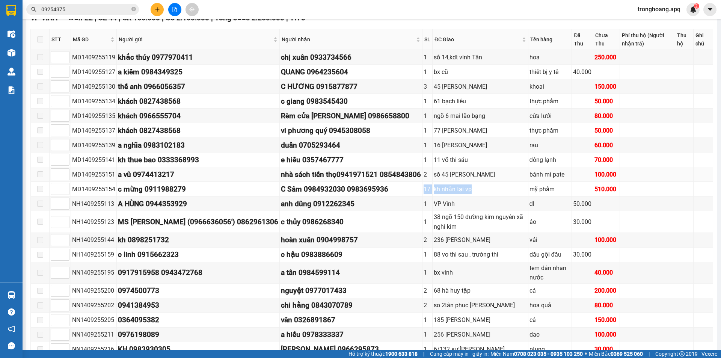
drag, startPoint x: 407, startPoint y: 176, endPoint x: 478, endPoint y: 179, distance: 70.3
click at [478, 179] on tr "MD1409255151 a vũ 0974413217 nhà sách tiến thọ0941971521 0854843806 2 số 45 [PE…" at bounding box center [372, 174] width 682 height 15
drag, startPoint x: 440, startPoint y: 173, endPoint x: 433, endPoint y: 172, distance: 7.3
click at [439, 173] on div "số 45 [PERSON_NAME]" at bounding box center [480, 174] width 93 height 9
drag, startPoint x: 409, startPoint y: 161, endPoint x: 461, endPoint y: 160, distance: 51.4
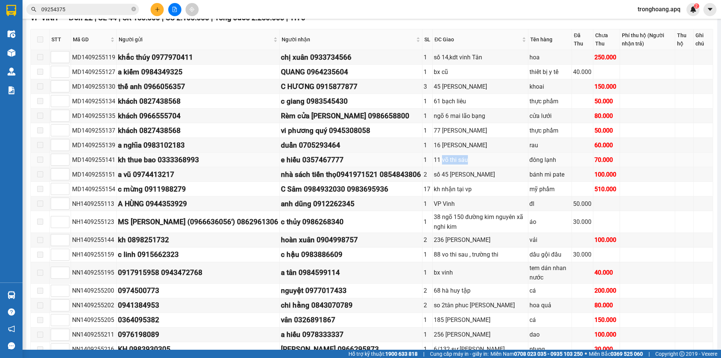
click at [461, 160] on div "11 võ thi sáu" at bounding box center [480, 159] width 93 height 9
click at [434, 148] on div "16 [PERSON_NAME]" at bounding box center [480, 144] width 93 height 9
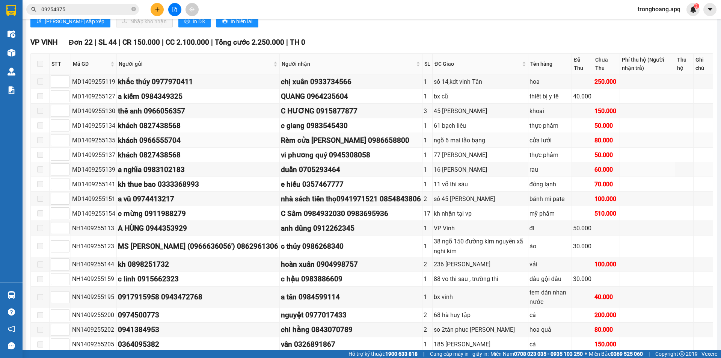
scroll to position [564, 0]
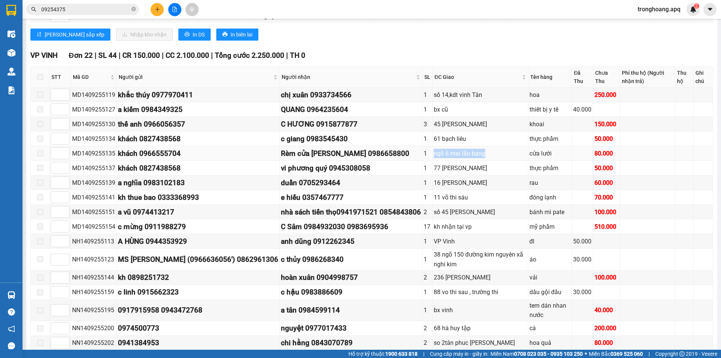
drag
click at [471, 158] on tr "MD1409255135 khách 0966555704 Rèm cửa Văn Quyết 0986658800 1 ngõ 6 mai lão…" at bounding box center [372, 153] width 682 height 15
click at [456, 139] on tr "MD1409255134 khách 0827438568 c giang 0983545430 1 61 bạch liêu thực phẩm 50.000" at bounding box center [372, 138] width 682 height 15
click at [434, 135] on div "61 bạch liêu" at bounding box center [480, 138] width 93 height 9
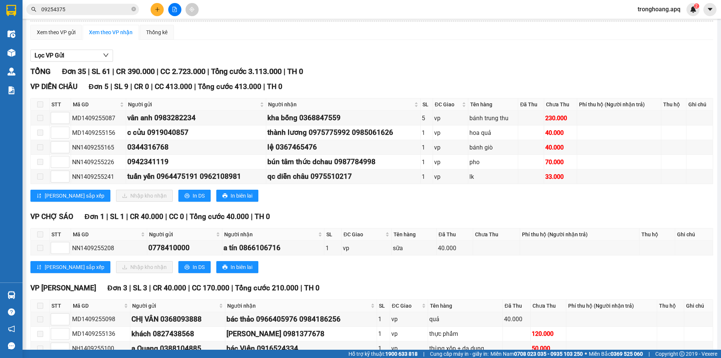
scroll to position [0, 0]
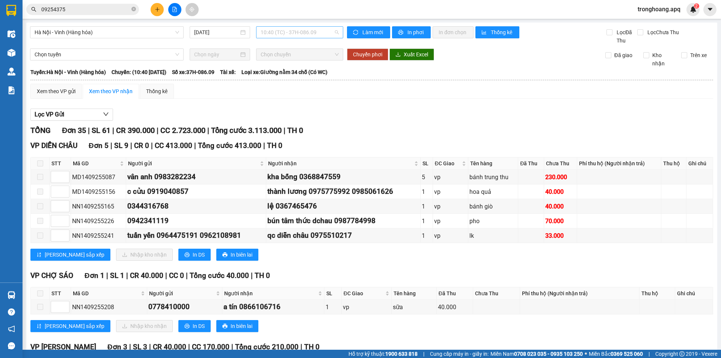
click at [277, 29] on span "10:40 (TC) - 37H-086.09" at bounding box center [300, 32] width 78 height 11
click at [276, 96] on div "11:20 (TC) - 37H-133.02" at bounding box center [288, 95] width 59 height 8
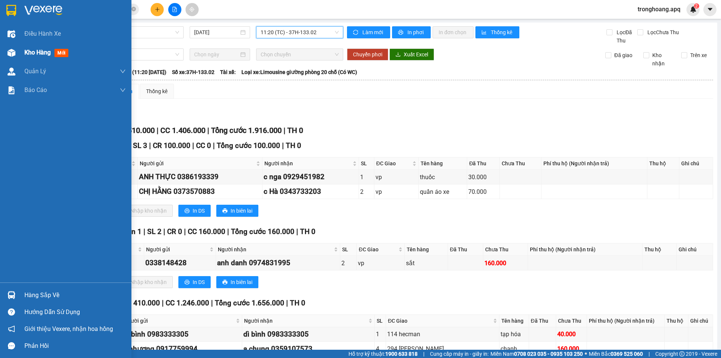
click at [17, 52] on div at bounding box center [11, 52] width 13 height 13
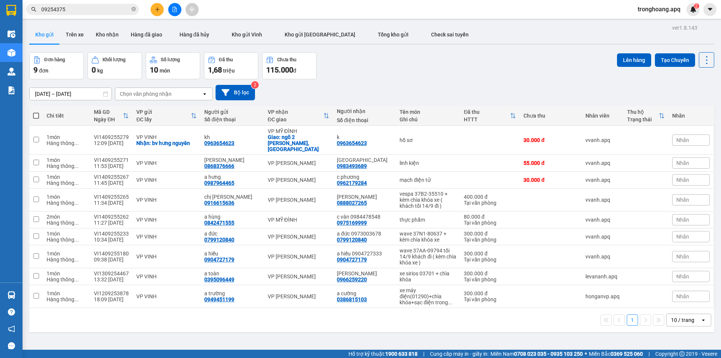
click at [439, 69] on div "Đơn hàng 9 đơn Khối lượng 0 kg Số lượng 10 món Đã thu 1,68 triệu Chưa thu 115.0…" at bounding box center [371, 65] width 685 height 27
click at [424, 191] on div "vespa 37B2-35510 + kèm chìa khóa xe ( khách tối 14/9 đi )" at bounding box center [427, 200] width 57 height 18
checkbox input "true"
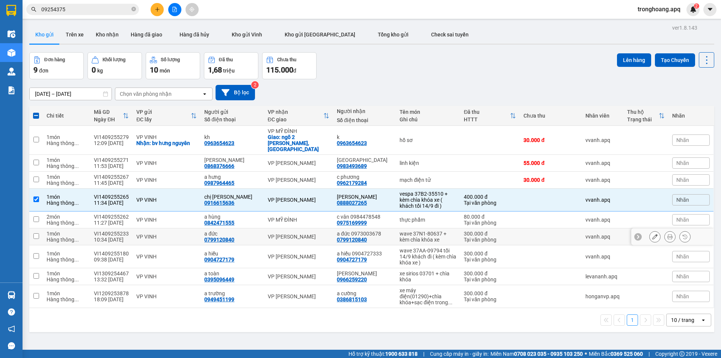
click at [425, 233] on div "wave 37N1-80637 + kèm chìa khóa xe" at bounding box center [427, 237] width 57 height 12
checkbox input "true"
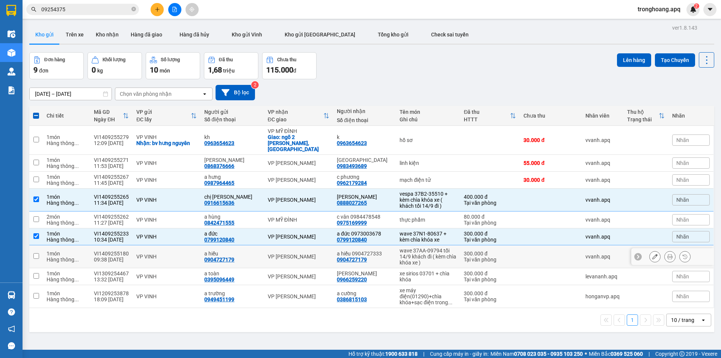
click at [420, 250] on div "wave 37AA-09794 tối 14/9 khách đi ( kèm chìa khóa xe )" at bounding box center [427, 256] width 57 height 18
checkbox input "true"
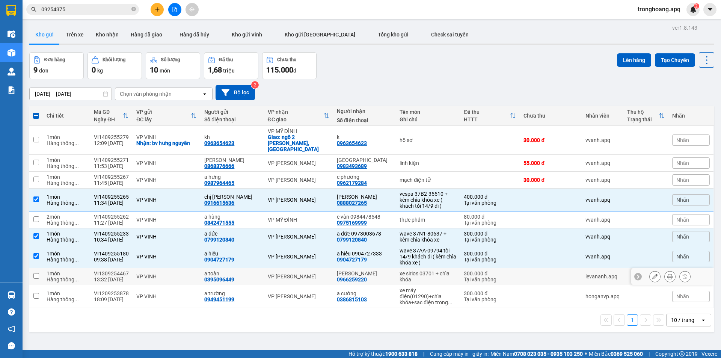
click at [420, 276] on td "xe sirios 03701 + chìa khóa" at bounding box center [428, 276] width 64 height 17
checkbox input "true"
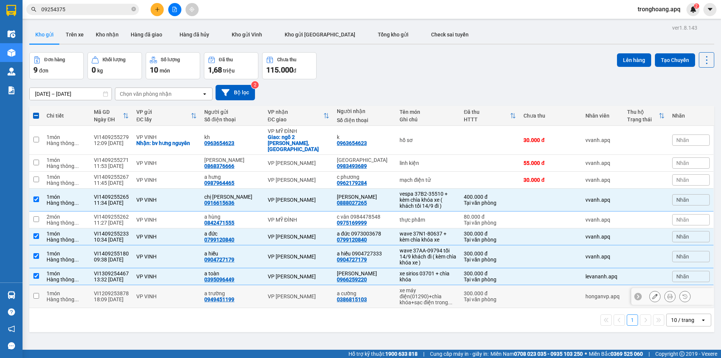
click at [423, 295] on div "xe máy điện(01290)+chìa khóa+sạc điện trong ..." at bounding box center [427, 296] width 57 height 18
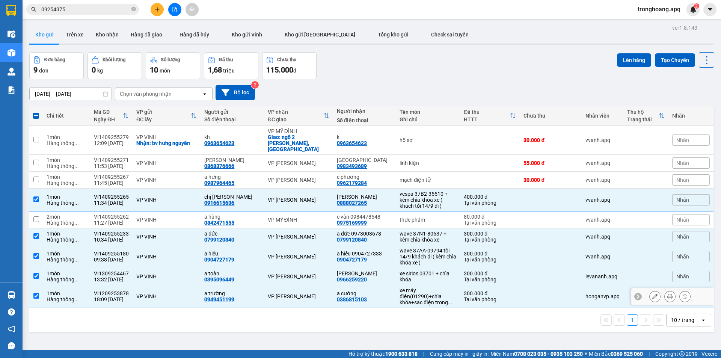
click at [410, 287] on div "xe máy điện(01290)+chìa khóa+sạc điện trong ..." at bounding box center [427, 296] width 57 height 18
checkbox input "false"
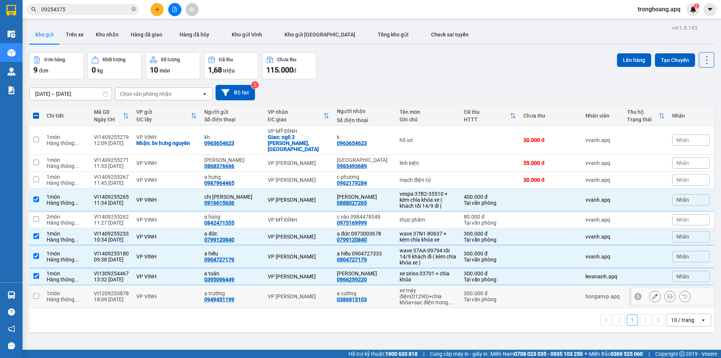
click at [407, 268] on td "xe sirios 03701 + chìa khóa" at bounding box center [428, 276] width 64 height 17
checkbox input "false"
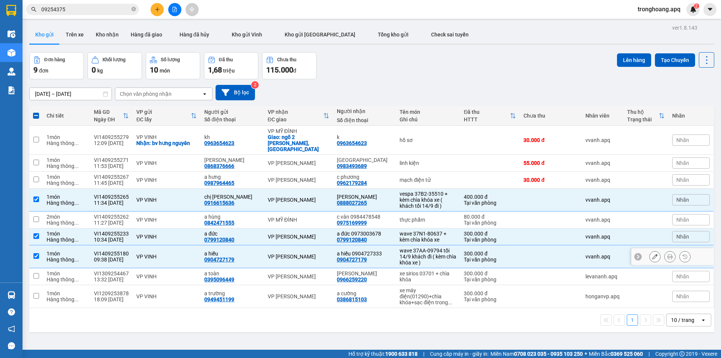
click at [406, 247] on div "wave 37AA-09794 tối 14/9 khách đi ( kèm chìa khóa xe )" at bounding box center [427, 256] width 57 height 18
checkbox input "false"
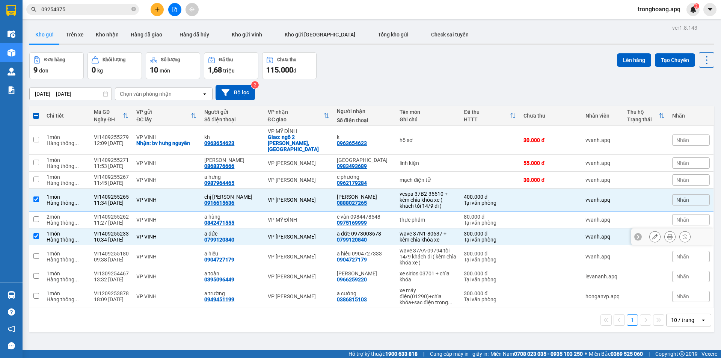
click at [406, 228] on td "wave 37N1-80637 + kèm chìa khóa xe" at bounding box center [428, 236] width 64 height 17
checkbox input "false"
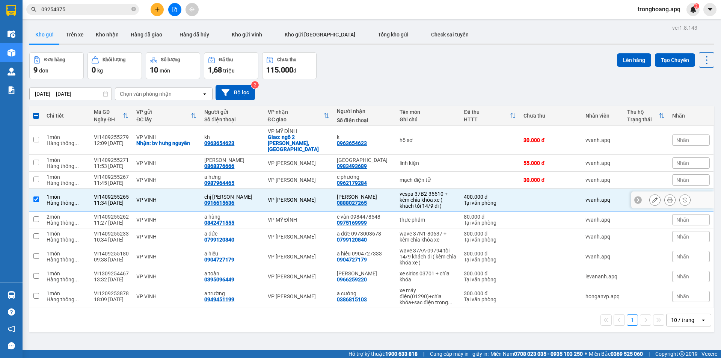
click at [405, 196] on div "vespa 37B2-35510 + kèm chìa khóa xe ( khách tối 14/9 đi )" at bounding box center [427, 200] width 57 height 18
checkbox input "false"
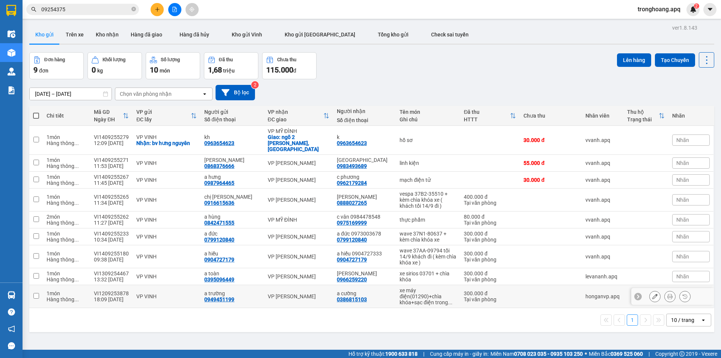
click at [407, 294] on div "xe máy điện(01290)+chìa khóa+sạc điện trong ..." at bounding box center [427, 296] width 57 height 18
checkbox input "true"
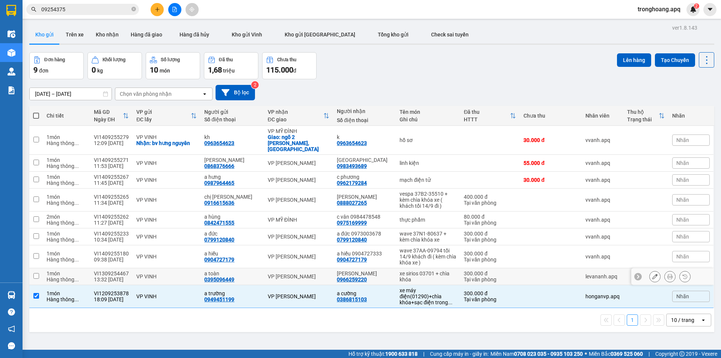
click at [408, 270] on div "xe sirios 03701 + chìa khóa" at bounding box center [427, 276] width 57 height 12
checkbox input "true"
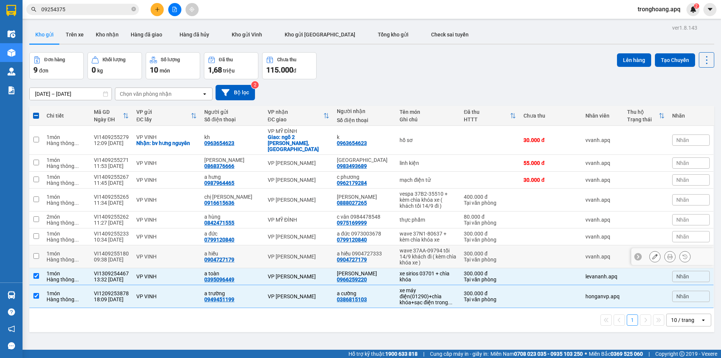
click at [416, 250] on div "wave 37AA-09794 tối 14/9 khách đi ( kèm chìa khóa xe )" at bounding box center [427, 256] width 57 height 18
checkbox input "true"
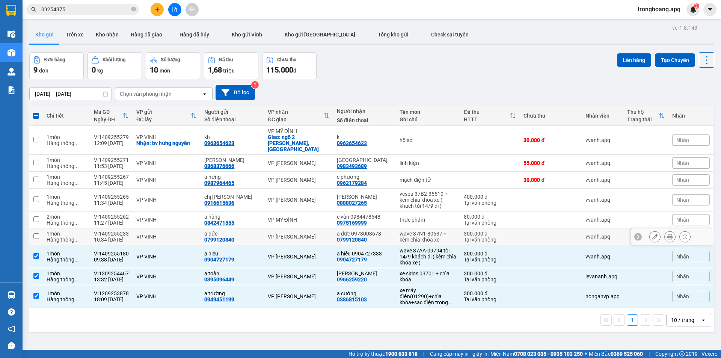
click at [425, 234] on div "wave 37N1-80637 + kèm chìa khóa xe" at bounding box center [427, 237] width 57 height 12
checkbox input "true"
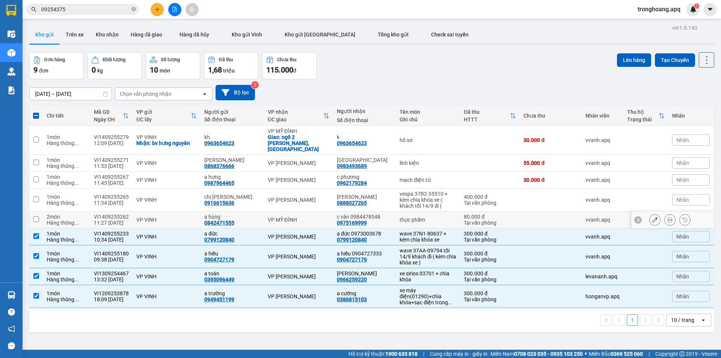
click at [420, 191] on div "vespa 37B2-35510 + kèm chìa khóa xe ( khách tối 14/9 đi )" at bounding box center [427, 200] width 57 height 18
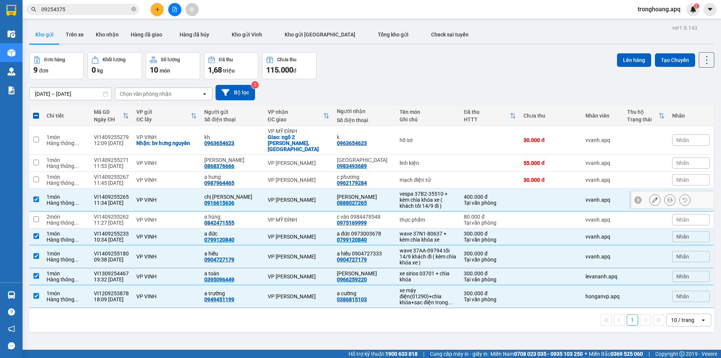
click at [404, 194] on div "vespa 37B2-35510 + kèm chìa khóa xe ( khách tối 14/9 đi )" at bounding box center [427, 200] width 57 height 18
checkbox input "false"
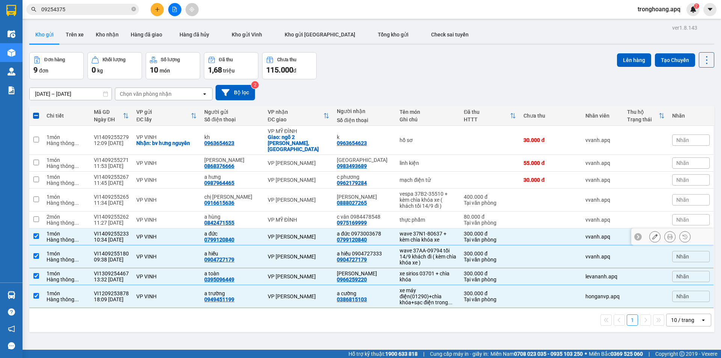
click at [401, 236] on td "wave 37N1-80637 + kèm chìa khóa xe" at bounding box center [428, 236] width 64 height 17
checkbox input "false"
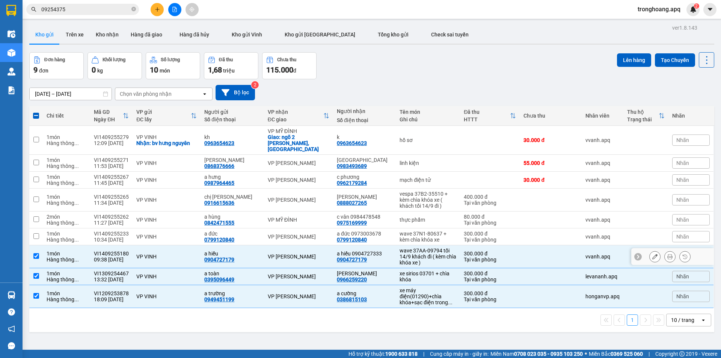
click at [407, 247] on div "wave 37AA-09794 tối 14/9 khách đi ( kèm chìa khóa xe )" at bounding box center [427, 256] width 57 height 18
checkbox input "false"
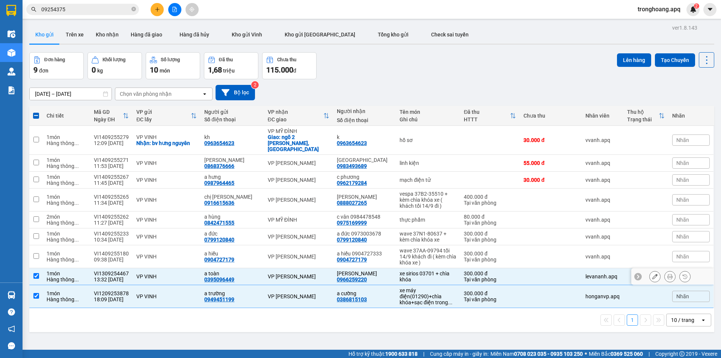
click at [402, 272] on div "xe sirios 03701 + chìa khóa" at bounding box center [427, 276] width 57 height 12
checkbox input "false"
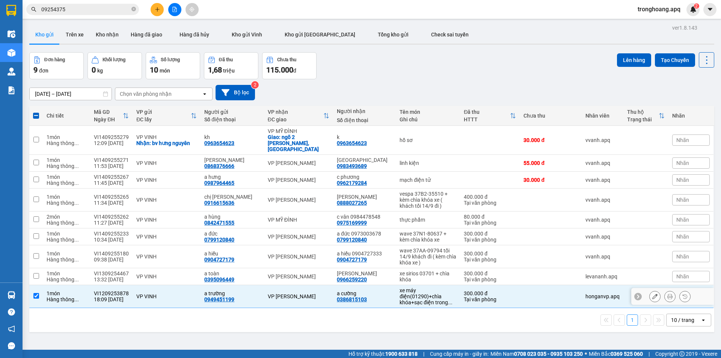
click at [401, 287] on div "xe máy điện(01290)+chìa khóa+sạc điện trong ..." at bounding box center [427, 296] width 57 height 18
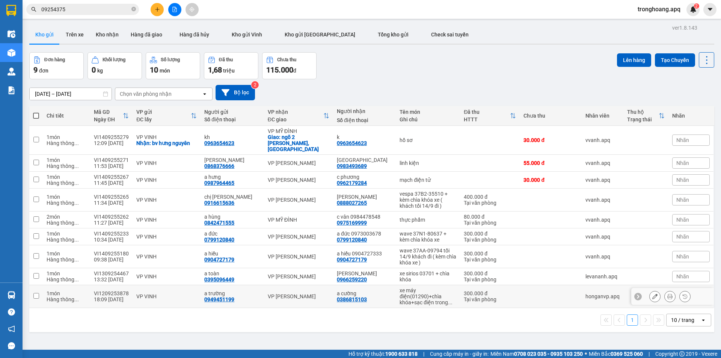
click at [414, 295] on div "xe máy điện(01290)+chìa khóa+sạc điện trong ..." at bounding box center [427, 296] width 57 height 18
checkbox input "true"
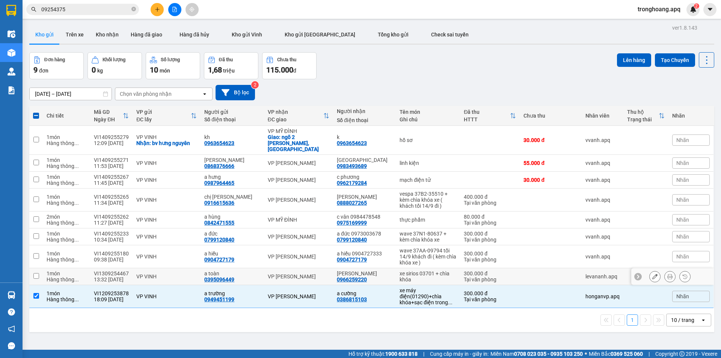
click at [415, 273] on div "xe sirios 03701 + chìa khóa" at bounding box center [427, 276] width 57 height 12
checkbox input "true"
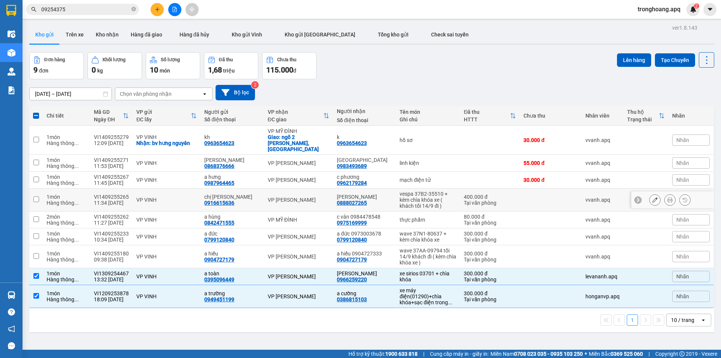
click at [420, 197] on div "vespa 37B2-35510 + kèm chìa khóa xe ( khách tối 14/9 đi )" at bounding box center [427, 200] width 57 height 18
checkbox input "true"
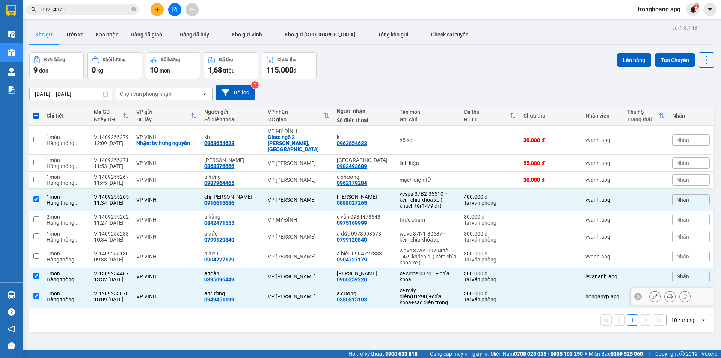
click at [421, 287] on div "xe máy điện(01290)+chìa khóa+sạc điện trong ..." at bounding box center [427, 296] width 57 height 18
checkbox input "false"
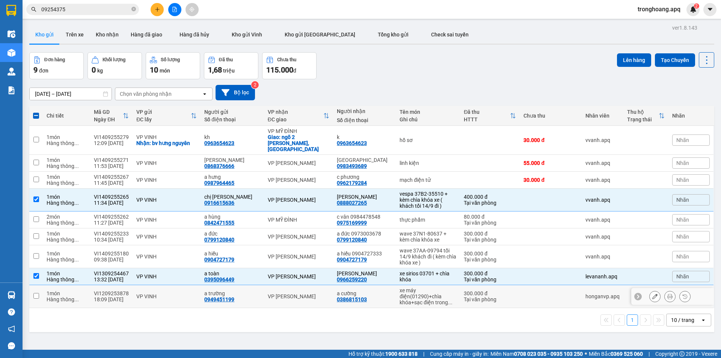
click at [420, 272] on div "xe sirios 03701 + chìa khóa" at bounding box center [427, 276] width 57 height 12
checkbox input "false"
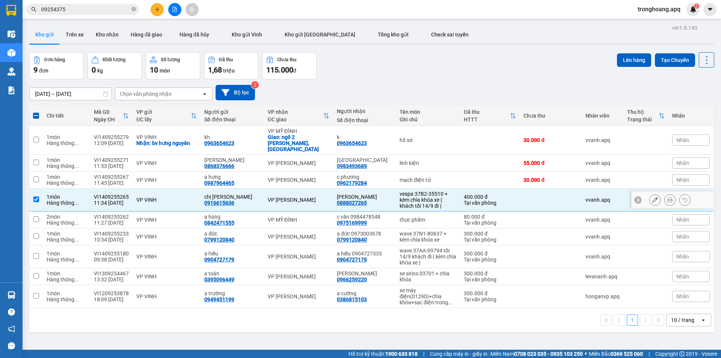
click at [414, 197] on div "vespa 37B2-35510 + kèm chìa khóa xe ( khách tối 14/9 đi )" at bounding box center [427, 200] width 57 height 18
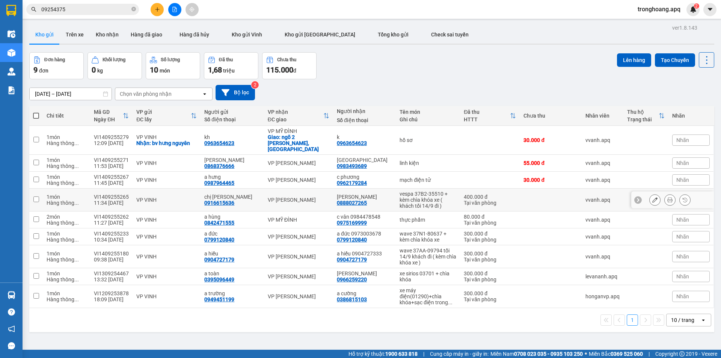
drag, startPoint x: 420, startPoint y: 199, endPoint x: 427, endPoint y: 230, distance: 31.4
click at [420, 200] on div "vespa 37B2-35510 + kèm chìa khóa xe ( khách tối 14/9 đi )" at bounding box center [427, 200] width 57 height 18
checkbox input "true"
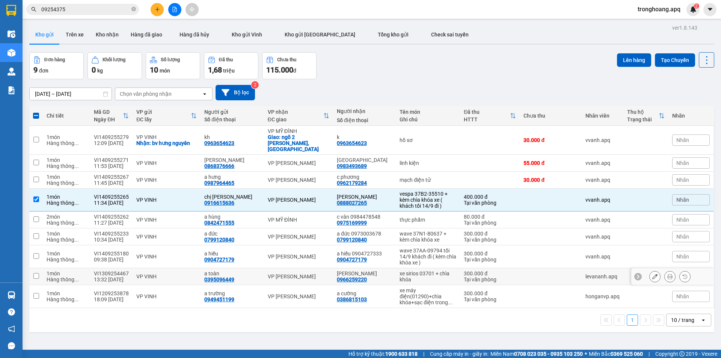
click at [416, 277] on td "xe sirios 03701 + chìa khóa" at bounding box center [428, 276] width 64 height 17
checkbox input "true"
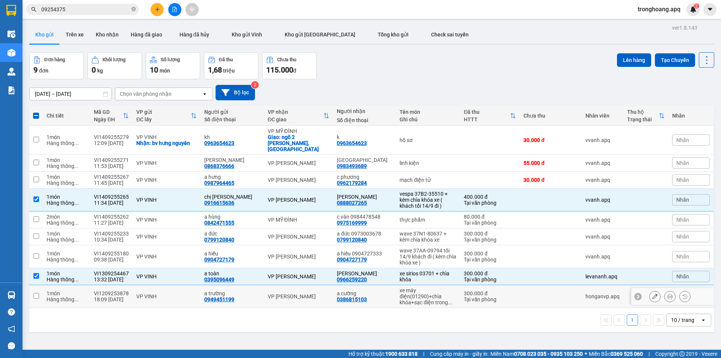
click at [413, 291] on div "xe máy điện(01290)+chìa khóa+sạc điện trong ..." at bounding box center [427, 296] width 57 height 18
checkbox input "true"
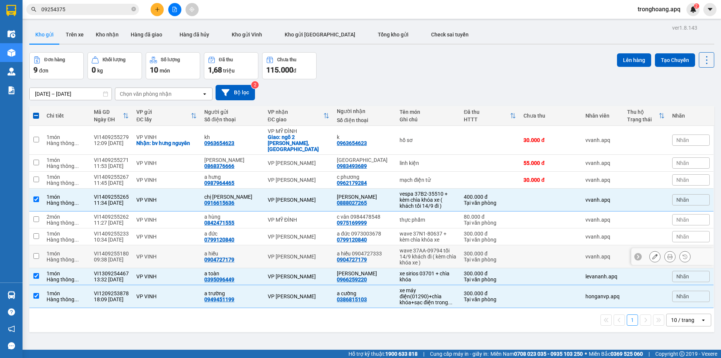
click at [408, 252] on div "wave 37AA-09794 tối 14/9 khách đi ( kèm chìa khóa xe )" at bounding box center [427, 256] width 57 height 18
checkbox input "true"
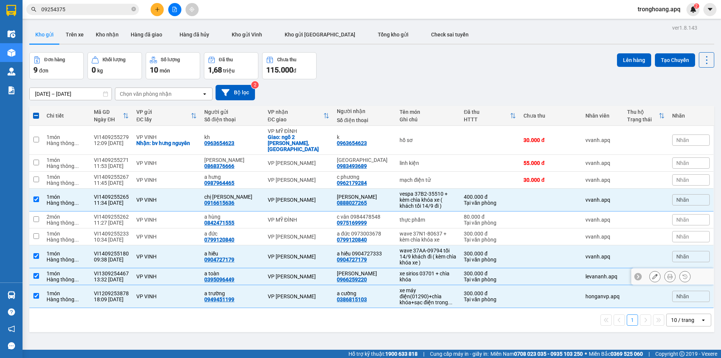
click at [417, 270] on div "xe sirios 03701 + chìa khóa" at bounding box center [427, 276] width 57 height 12
checkbox input "false"
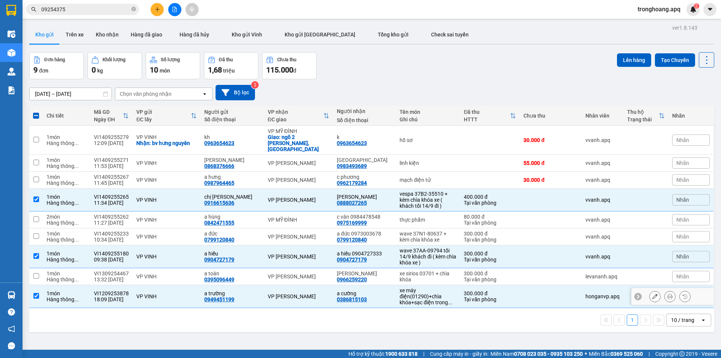
click at [415, 287] on div "xe máy điện(01290)+chìa khóa+sạc điện trong ..." at bounding box center [427, 296] width 57 height 18
checkbox input "false"
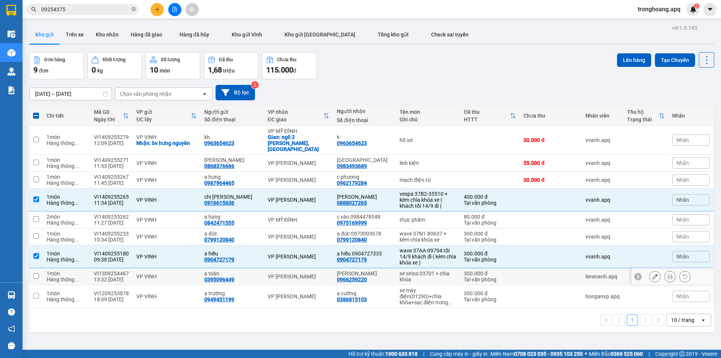
click at [417, 270] on div "xe sirios 03701 + chìa khóa" at bounding box center [427, 276] width 57 height 12
checkbox input "true"
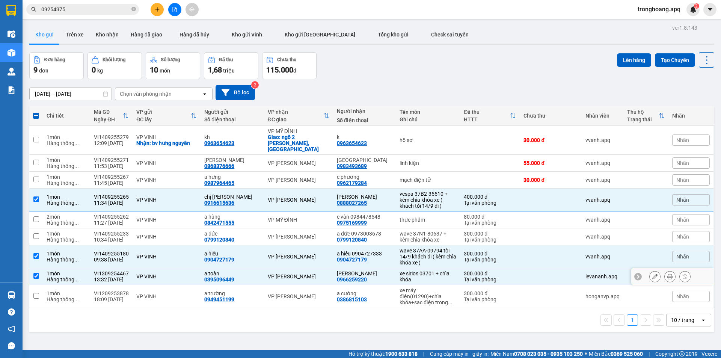
click at [413, 290] on div "xe máy điện(01290)+chìa khóa+sạc điện trong ..." at bounding box center [427, 296] width 57 height 18
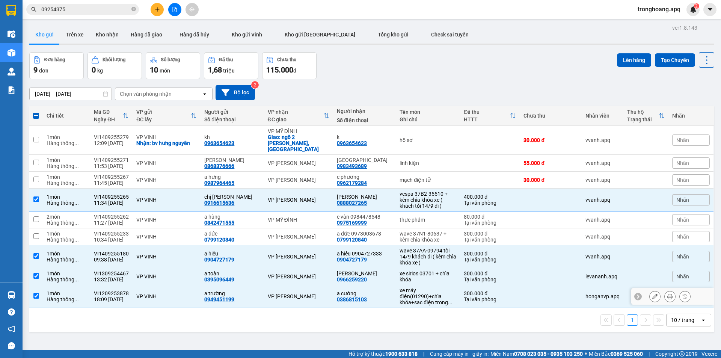
click at [432, 295] on div "xe máy điện(01290)+chìa khóa+sạc điện trong ..." at bounding box center [427, 296] width 57 height 18
checkbox input "false"
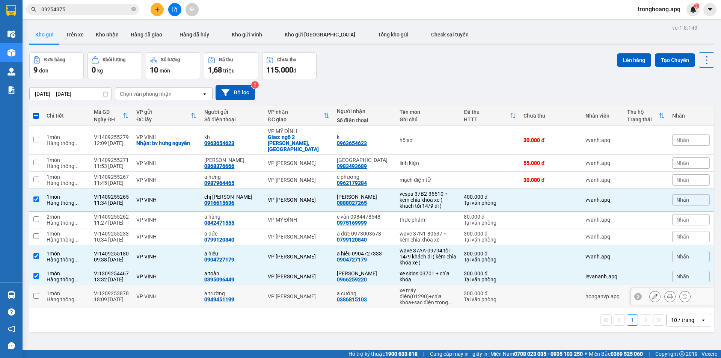
click at [423, 274] on div "xe sirios 03701 + chìa khóa" at bounding box center [427, 276] width 57 height 12
checkbox input "false"
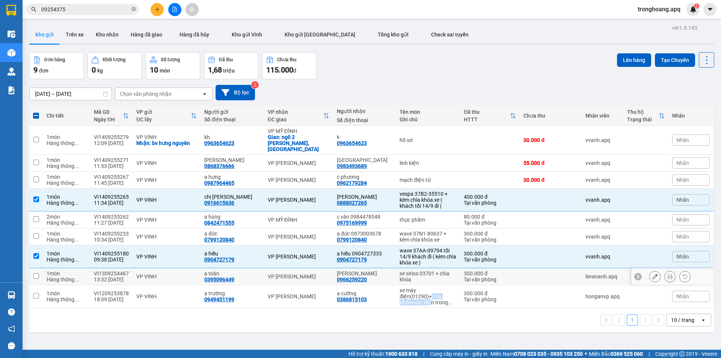
click at [422, 294] on div "xe máy điện(01290)+chìa khóa+sạc điện trong ..." at bounding box center [427, 296] width 57 height 18
checkbox input "true"
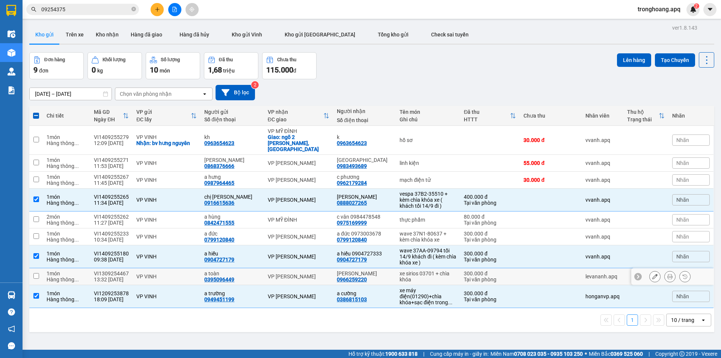
click at [420, 270] on div "xe sirios 03701 + chìa khóa" at bounding box center [427, 276] width 57 height 12
checkbox input "true"
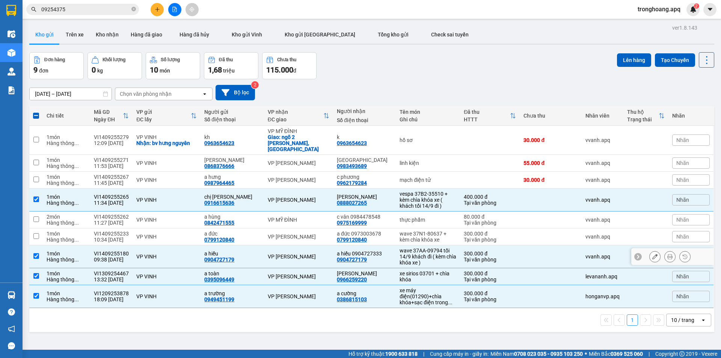
click at [422, 249] on div "wave 37AA-09794 tối 14/9 khách đi ( kèm chìa khóa xe )" at bounding box center [427, 256] width 57 height 18
checkbox input "false"
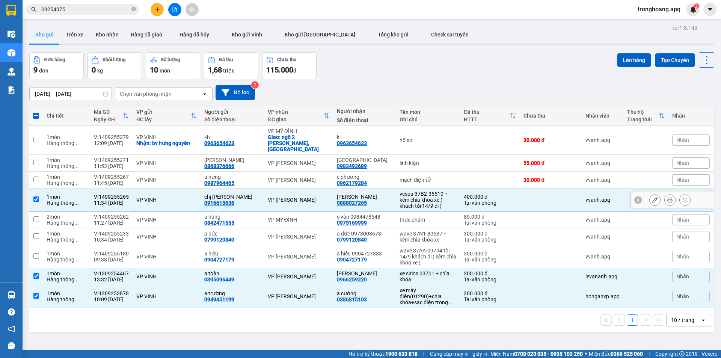
click at [417, 198] on div "vespa 37B2-35510 + kèm chìa khóa xe ( khách tối 14/9 đi )" at bounding box center [427, 200] width 57 height 18
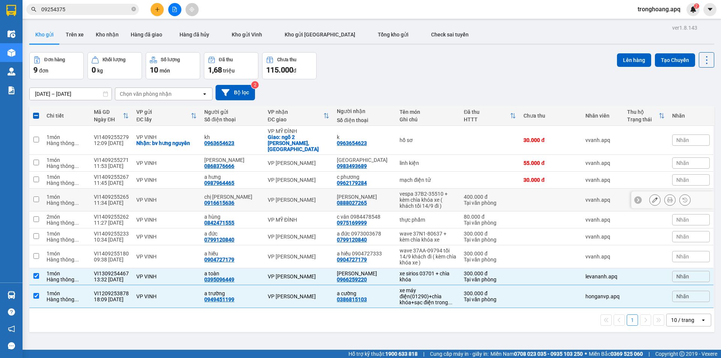
click at [419, 195] on div "vespa 37B2-35510 + kèm chìa khóa xe ( khách tối 14/9 đi )" at bounding box center [427, 200] width 57 height 18
checkbox input "true"
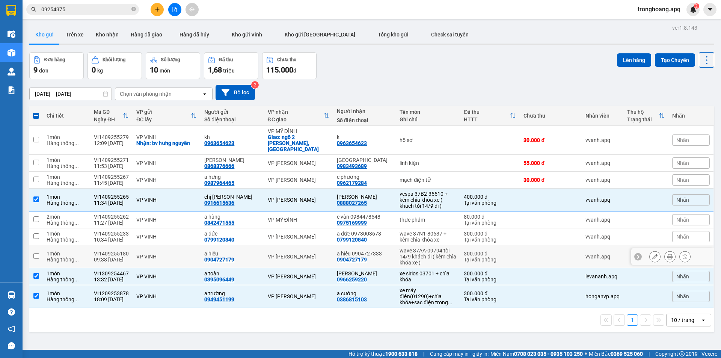
click at [420, 250] on div "wave 37AA-09794 tối 14/9 khách đi ( kèm chìa khóa xe )" at bounding box center [427, 256] width 57 height 18
checkbox input "true"
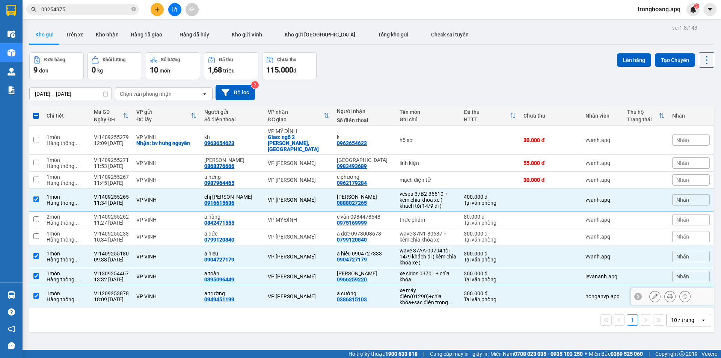
click at [413, 297] on div "xe máy điện(01290)+chìa khóa+sạc điện trong ..." at bounding box center [427, 296] width 57 height 18
checkbox input "false"
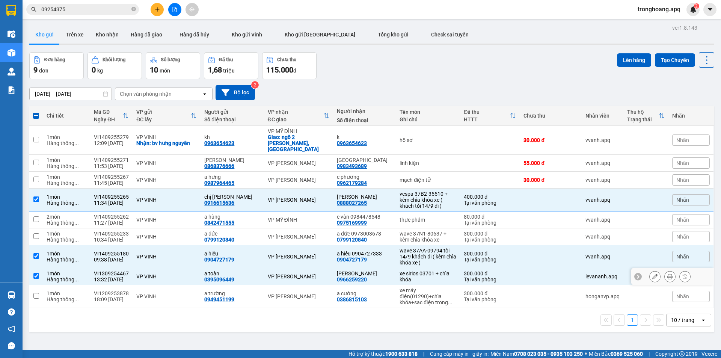
click at [417, 277] on td "xe sirios 03701 + chìa khóa" at bounding box center [428, 276] width 64 height 17
checkbox input "false"
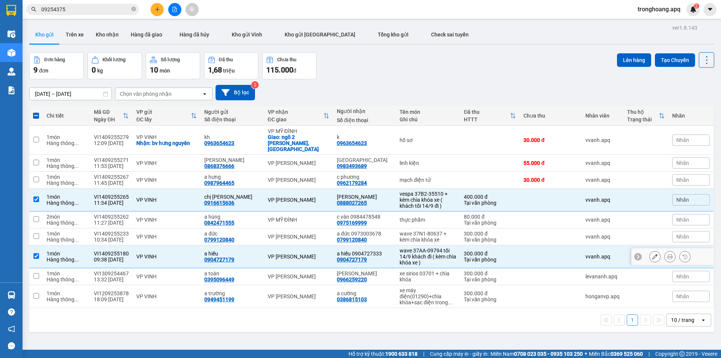
click at [420, 256] on div "wave 37AA-09794 tối 14/9 khách đi ( kèm chìa khóa xe )" at bounding box center [427, 256] width 57 height 18
checkbox input "false"
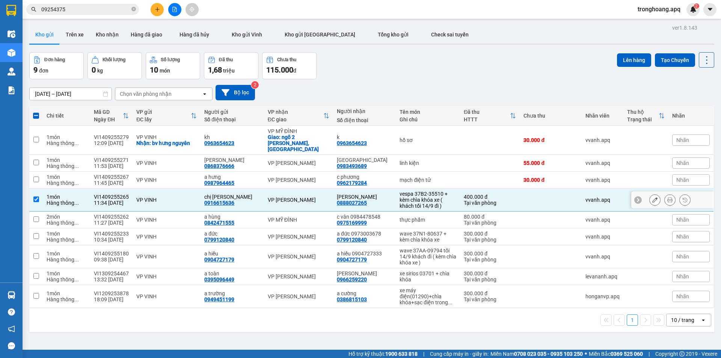
click at [419, 200] on div "vespa 37B2-35510 + kèm chìa khóa xe ( khách tối 14/9 đi )" at bounding box center [427, 200] width 57 height 18
checkbox input "false"
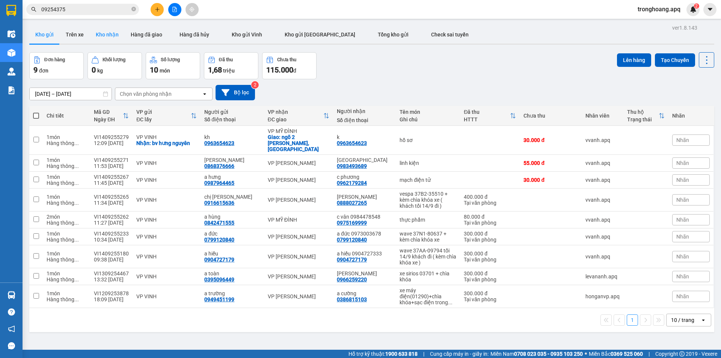
click at [100, 34] on button "Kho nhận" at bounding box center [107, 35] width 35 height 18
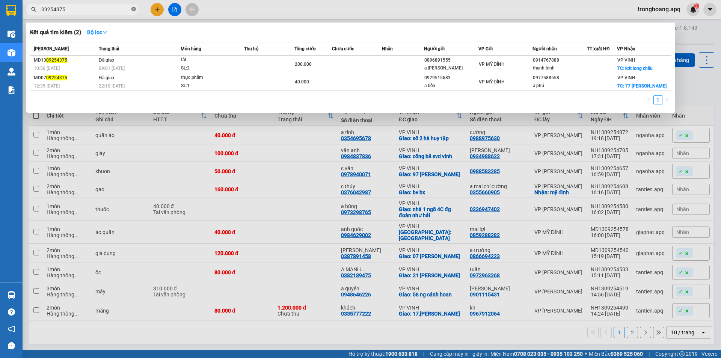
click at [134, 9] on icon "close-circle" at bounding box center [133, 9] width 5 height 5
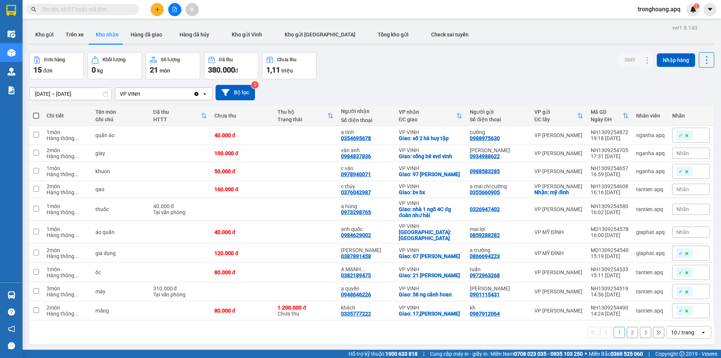
drag, startPoint x: 352, startPoint y: 73, endPoint x: 331, endPoint y: 101, distance: 34.8
click at [352, 73] on div "Đơn hàng 15 đơn Khối lượng 0 kg Số lượng 21 món Đã thu 380.000 đ Chưa thu 1,11 …" at bounding box center [371, 65] width 685 height 27
click at [693, 334] on div "10 / trang" at bounding box center [683, 332] width 34 height 12
click at [687, 317] on span "100 / trang" at bounding box center [679, 317] width 27 height 8
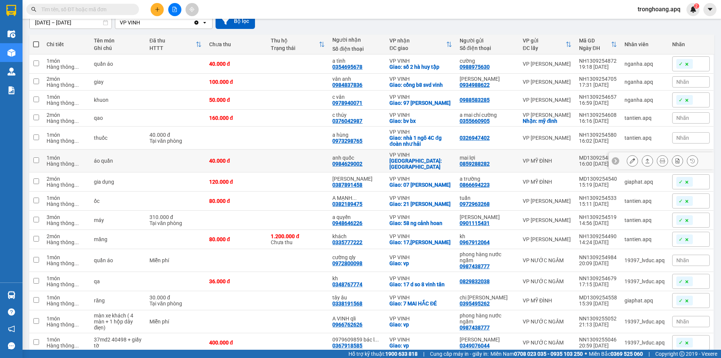
scroll to position [106, 0]
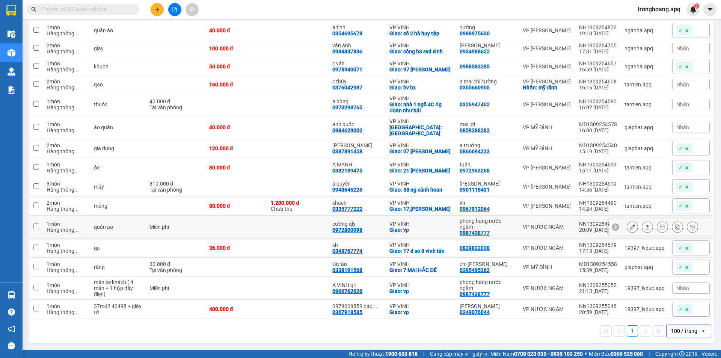
click at [503, 230] on div "phong hàng nước ngầm 0987438777" at bounding box center [488, 227] width 56 height 18
checkbox input "true"
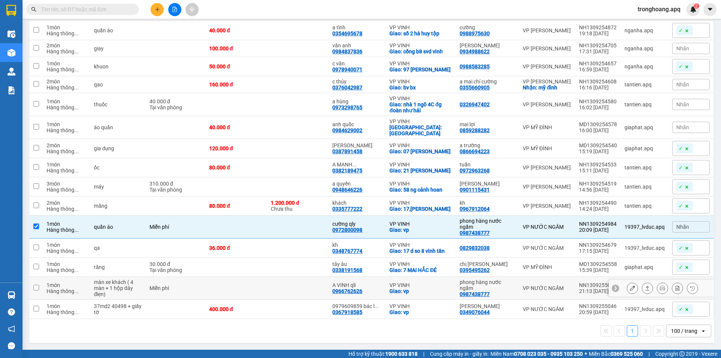
click at [514, 283] on td "phong hàng nước ngầm 0987438777" at bounding box center [487, 288] width 63 height 23
checkbox input "true"
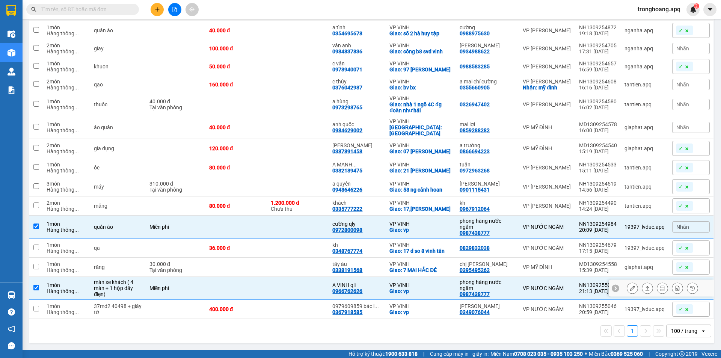
scroll to position [69, 0]
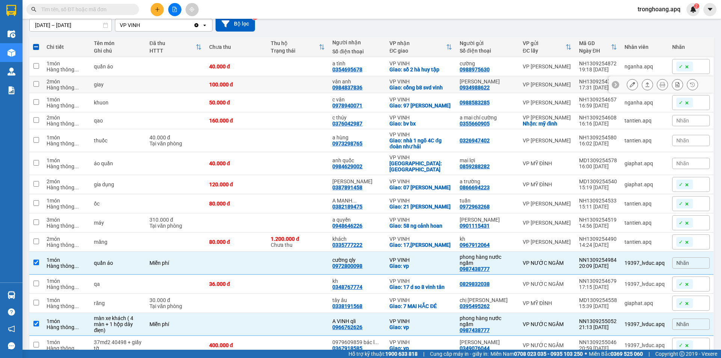
click at [429, 87] on div "Giao: cổng b8 svd vinh" at bounding box center [420, 87] width 62 height 6
checkbox input "true"
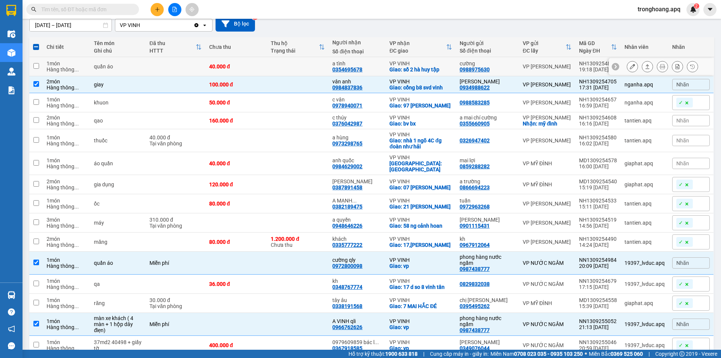
click at [630, 68] on icon at bounding box center [632, 66] width 5 height 5
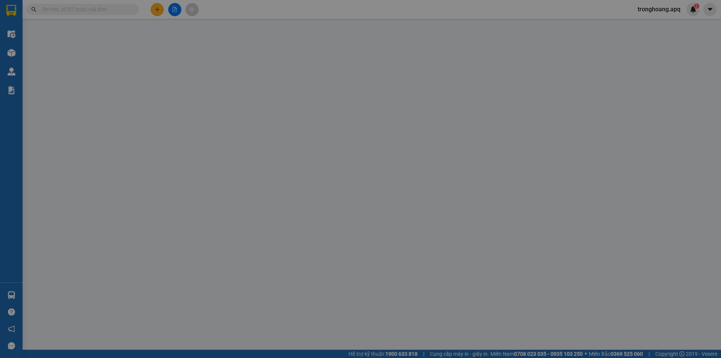
type input "0988975630"
type input "cường"
type input "0354695678"
type input "a tình"
checkbox input "true"
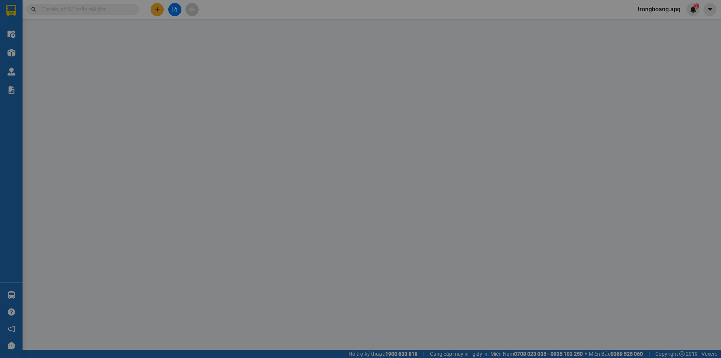
type input "số 2 hà huy tập"
type input "40.000"
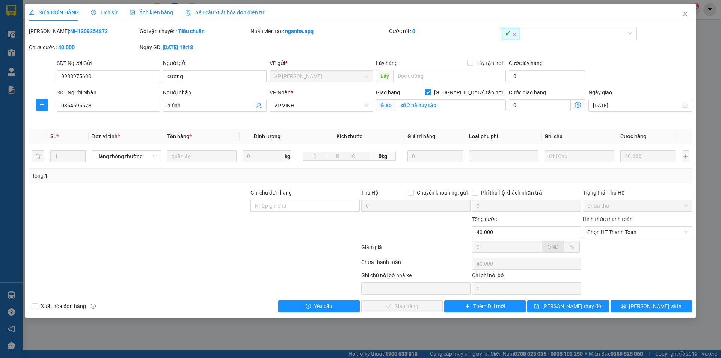
click at [98, 12] on span "Lịch sử" at bounding box center [104, 12] width 27 height 6
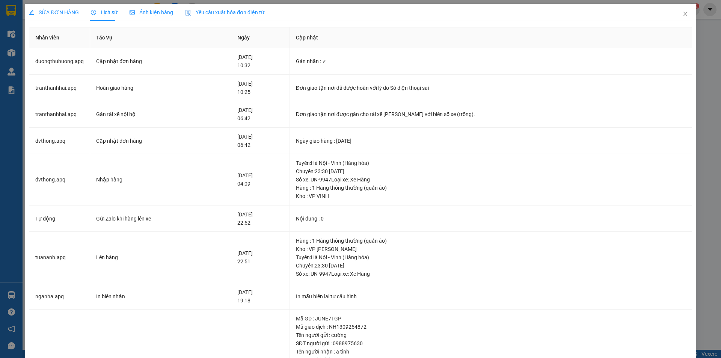
drag, startPoint x: 54, startPoint y: 17, endPoint x: 74, endPoint y: 19, distance: 19.7
click at [53, 17] on div "SỬA ĐƠN HÀNG" at bounding box center [54, 12] width 50 height 17
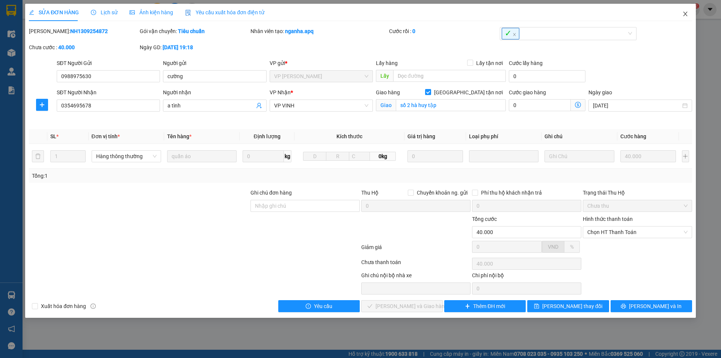
click at [681, 15] on span "Close" at bounding box center [685, 14] width 21 height 21
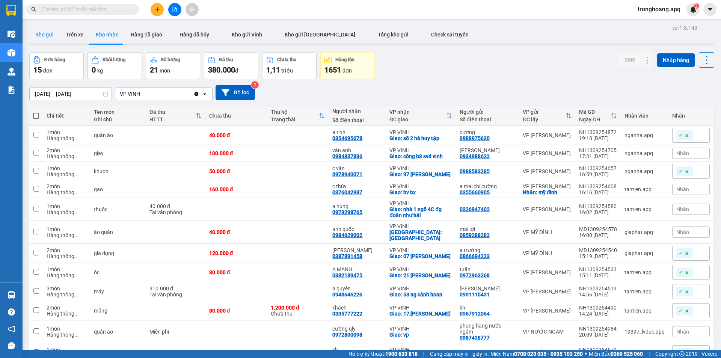
click at [48, 34] on button "Kho gửi" at bounding box center [44, 35] width 30 height 18
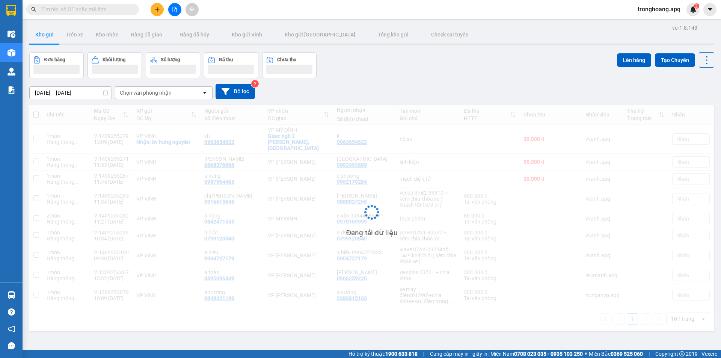
click at [414, 89] on div "[DATE] – [DATE] Press the down arrow key to interact with the calendar and sele…" at bounding box center [371, 91] width 685 height 15
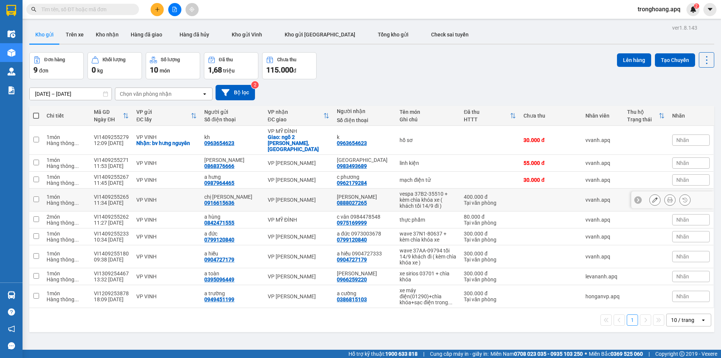
click at [425, 198] on div "vespa 37B2-35510 + kèm chìa khóa xe ( khách tối 14/9 đi )" at bounding box center [427, 200] width 57 height 18
checkbox input "true"
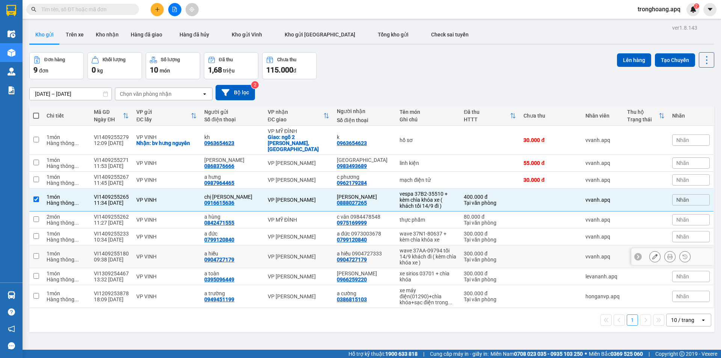
click at [427, 234] on div "wave 37N1-80637 + kèm chìa khóa xe" at bounding box center [427, 237] width 57 height 12
checkbox input "true"
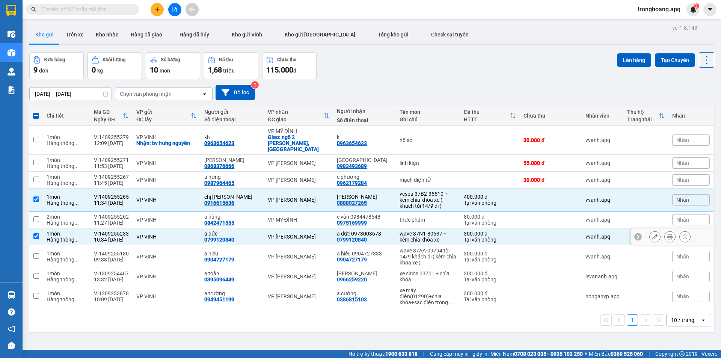
click at [426, 251] on div "wave 37AA-09794 tối 14/9 khách đi ( kèm chìa khóa xe )" at bounding box center [427, 256] width 57 height 18
checkbox input "true"
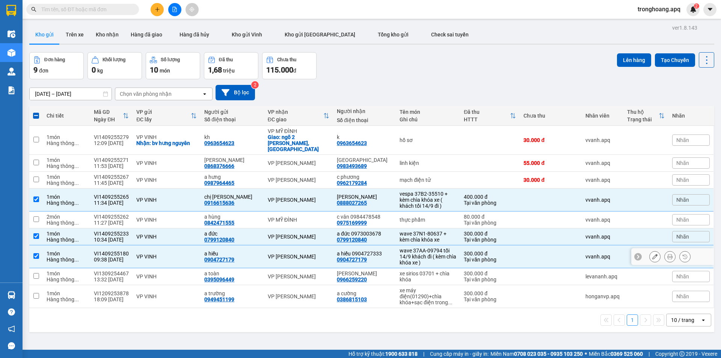
click at [423, 274] on div "xe sirios 03701 + chìa khóa" at bounding box center [427, 276] width 57 height 12
checkbox input "true"
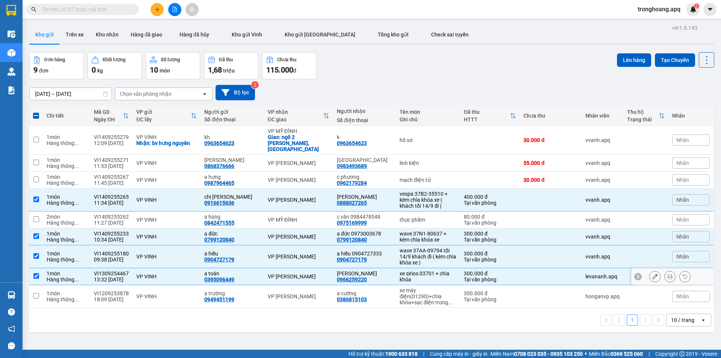
click at [423, 298] on div "xe máy điện(01290)+chìa khóa+sạc điện trong ..." at bounding box center [427, 296] width 57 height 18
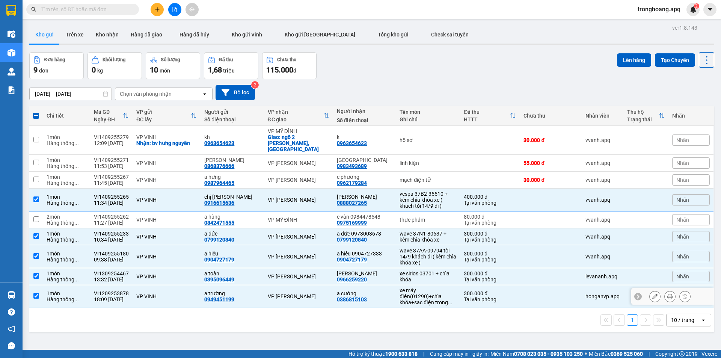
drag, startPoint x: 415, startPoint y: 296, endPoint x: 425, endPoint y: 278, distance: 20.4
click at [419, 294] on div "xe máy điện(01290)+chìa khóa+sạc điện trong ..." at bounding box center [427, 296] width 57 height 18
checkbox input "false"
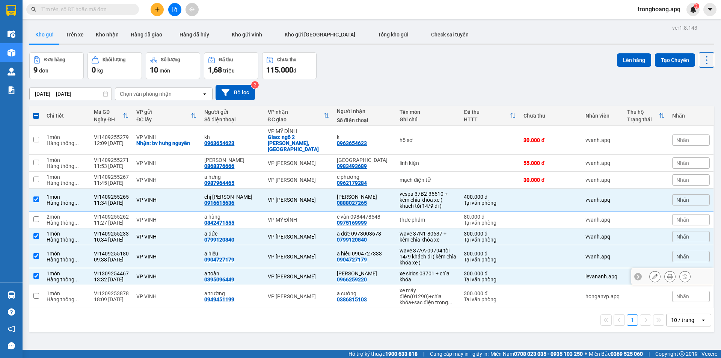
drag, startPoint x: 417, startPoint y: 268, endPoint x: 422, endPoint y: 253, distance: 15.7
click at [417, 270] on div "xe sirios 03701 + chìa khóa" at bounding box center [427, 276] width 57 height 12
checkbox input "false"
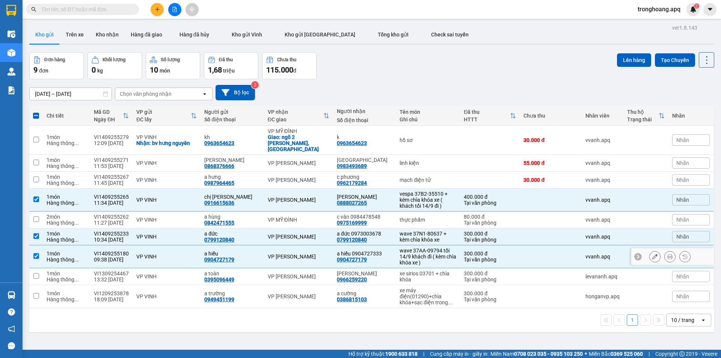
click at [422, 247] on div "wave 37AA-09794 tối 14/9 khách đi ( kèm chìa khóa xe )" at bounding box center [427, 256] width 57 height 18
checkbox input "false"
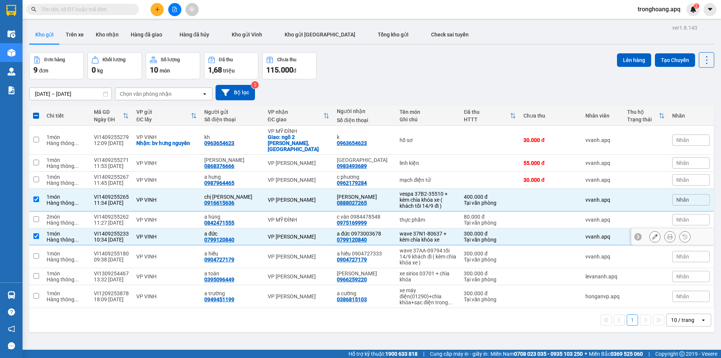
click at [424, 222] on td "thực phẩm" at bounding box center [428, 219] width 64 height 17
checkbox input "true"
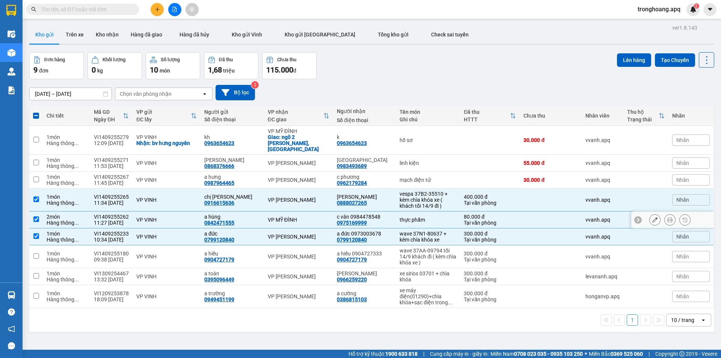
click at [423, 191] on div "vespa 37B2-35510 + kèm chìa khóa xe ( khách tối 14/9 đi )" at bounding box center [427, 200] width 57 height 18
checkbox input "false"
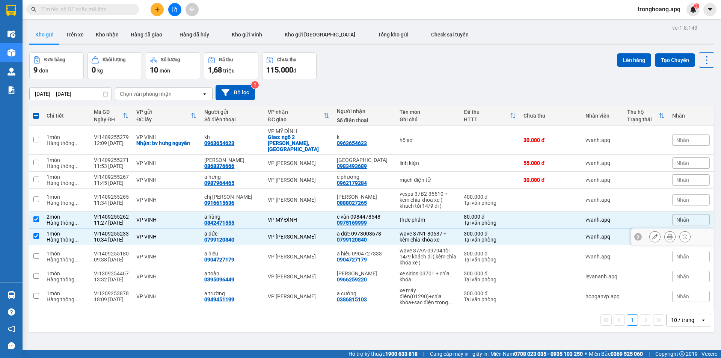
click at [421, 231] on div "wave 37N1-80637 + kèm chìa khóa xe" at bounding box center [427, 237] width 57 height 12
checkbox input "false"
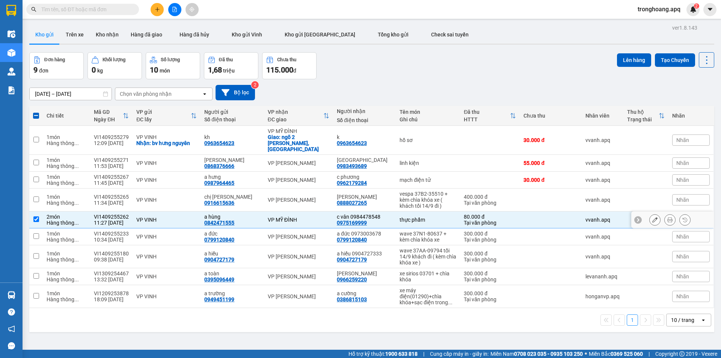
click at [421, 217] on div "thực phẩm" at bounding box center [427, 220] width 57 height 6
checkbox input "false"
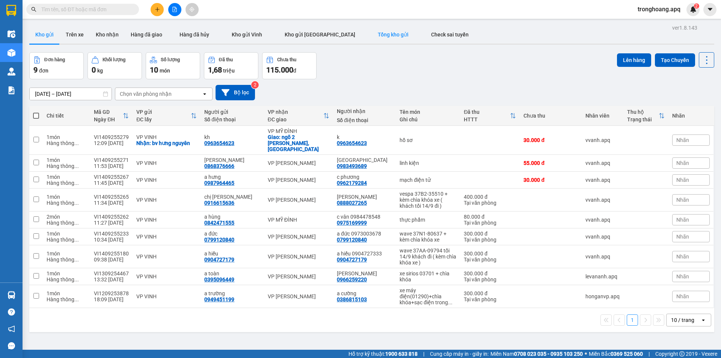
click at [378, 32] on span "Tổng kho gửi" at bounding box center [393, 35] width 31 height 6
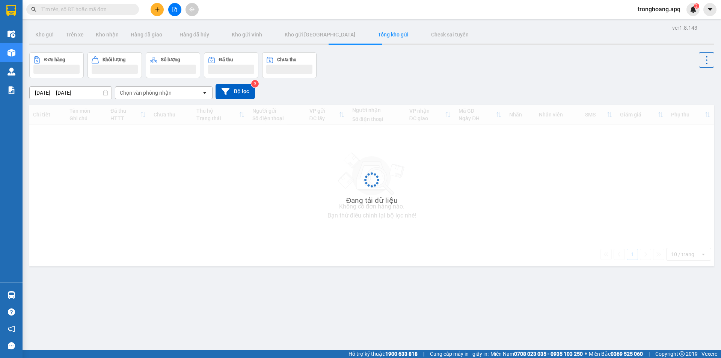
click at [406, 84] on div "[DATE] – [DATE] Press the down arrow key to interact with the calendar and sele…" at bounding box center [371, 91] width 685 height 15
click at [392, 88] on div "[DATE] – [DATE] Press the down arrow key to interact with the calendar and sele…" at bounding box center [371, 91] width 685 height 15
click at [432, 74] on div "Đơn hàng Khối lượng Số lượng Đã thu Chưa thu" at bounding box center [371, 65] width 685 height 26
click at [176, 10] on icon "file-add" at bounding box center [174, 9] width 5 height 5
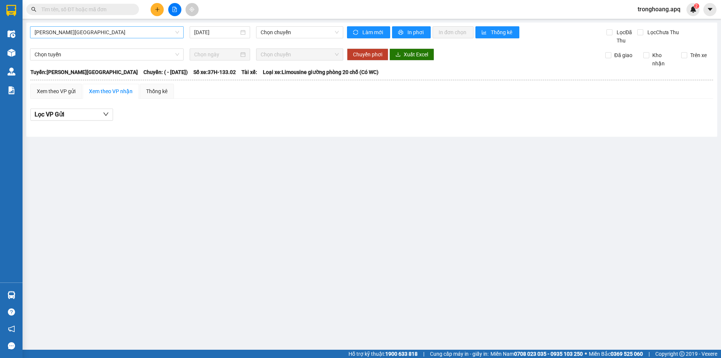
click at [109, 33] on span "[PERSON_NAME][GEOGRAPHIC_DATA]" at bounding box center [107, 32] width 145 height 11
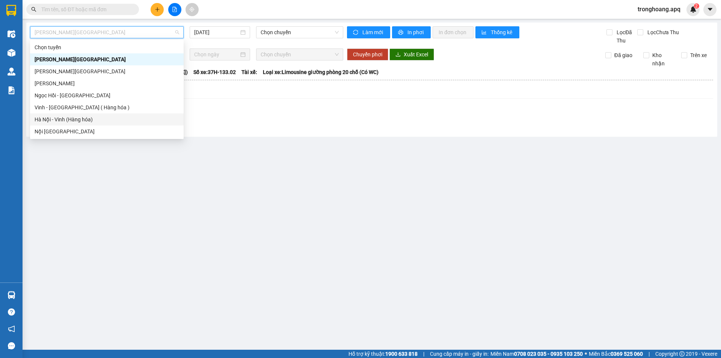
click at [82, 120] on div "Hà Nội - Vinh (Hàng hóa)" at bounding box center [107, 119] width 145 height 8
type input "[DATE]"
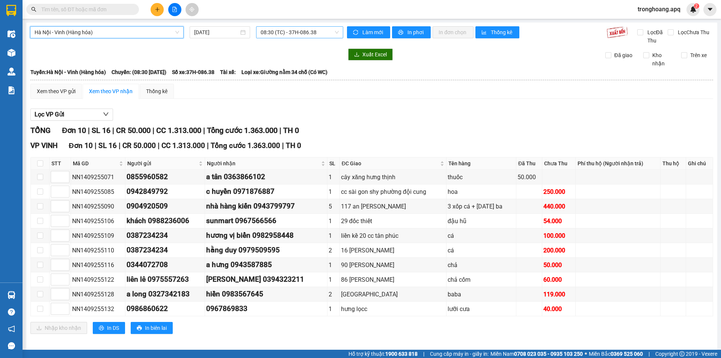
click at [270, 36] on span "08:30 (TC) - 37H-086.38" at bounding box center [300, 32] width 78 height 11
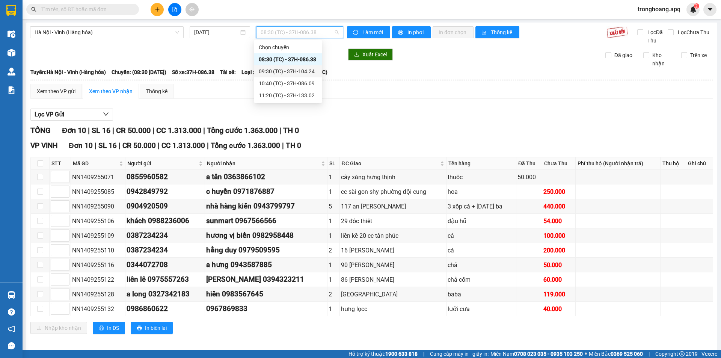
click at [281, 66] on div "09:30 (TC) - 37H-104.24" at bounding box center [288, 71] width 68 height 12
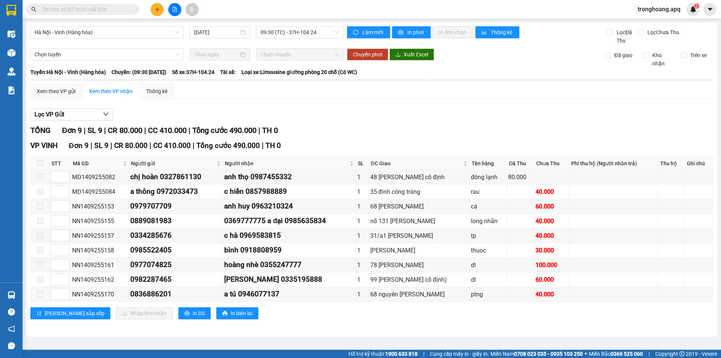
click at [286, 39] on div "Hà Nội - Vinh (Hàng hóa) [DATE] 09:30 (TC) - 37H-104.24" at bounding box center [186, 35] width 313 height 18
drag, startPoint x: 272, startPoint y: 35, endPoint x: 243, endPoint y: 69, distance: 43.9
click at [271, 36] on span "09:30 (TC) - 37H-104.24" at bounding box center [300, 32] width 78 height 11
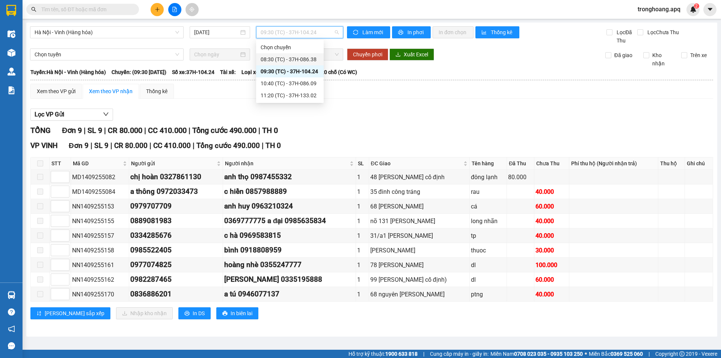
drag, startPoint x: 286, startPoint y: 60, endPoint x: 276, endPoint y: 66, distance: 11.9
click at [286, 60] on div "08:30 (TC) - 37H-086.38" at bounding box center [290, 59] width 59 height 8
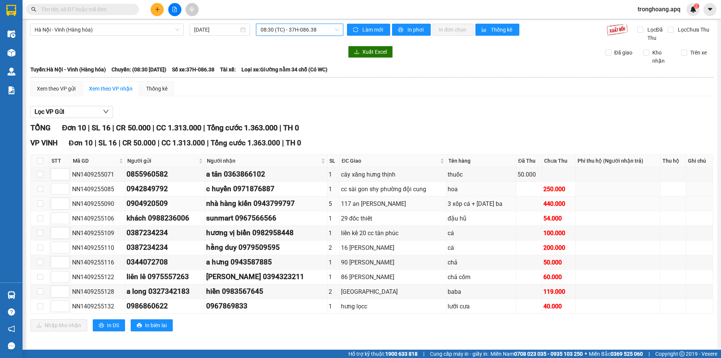
scroll to position [5, 0]
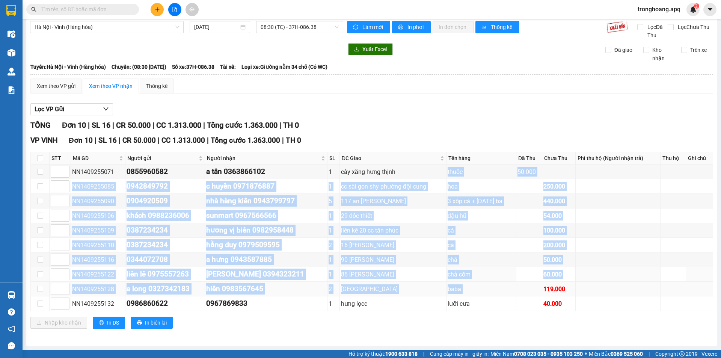
drag, startPoint x: 417, startPoint y: 197, endPoint x: 518, endPoint y: 288, distance: 136.1
click at [519, 289] on tbody "NN1409255071 0855960582 a tân 0363866102 1 cây xăng hưng thịnh thuốc 50.000 NN1…" at bounding box center [372, 237] width 682 height 146
drag, startPoint x: 518, startPoint y: 288, endPoint x: 512, endPoint y: 284, distance: 7.1
click at [518, 288] on td at bounding box center [529, 289] width 26 height 15
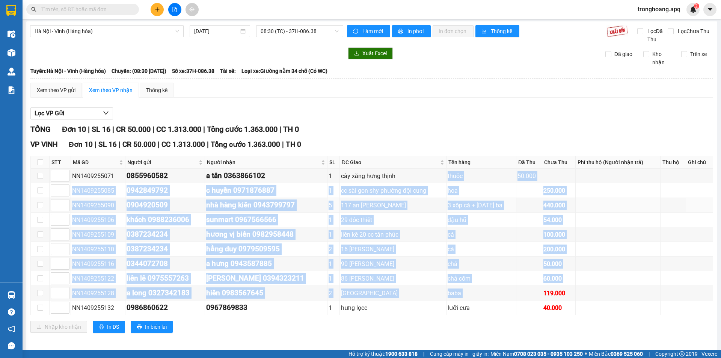
scroll to position [0, 0]
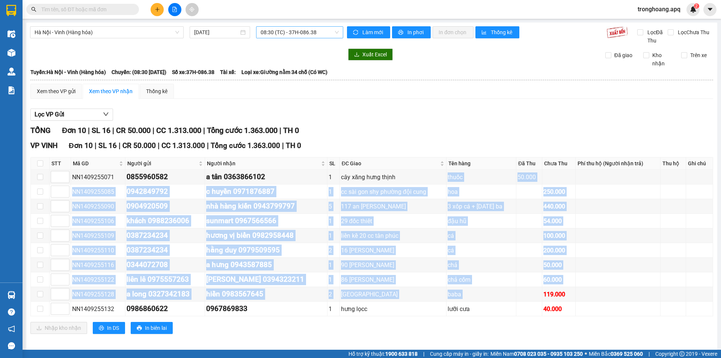
click at [264, 35] on span "08:30 (TC) - 37H-086.38" at bounding box center [300, 32] width 78 height 11
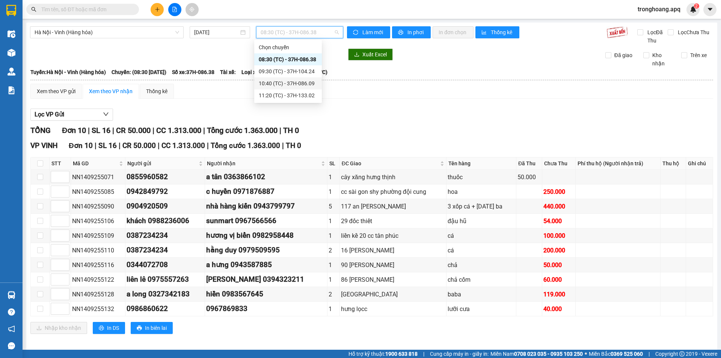
click at [273, 83] on div "10:40 (TC) - 37H-086.09" at bounding box center [288, 83] width 59 height 8
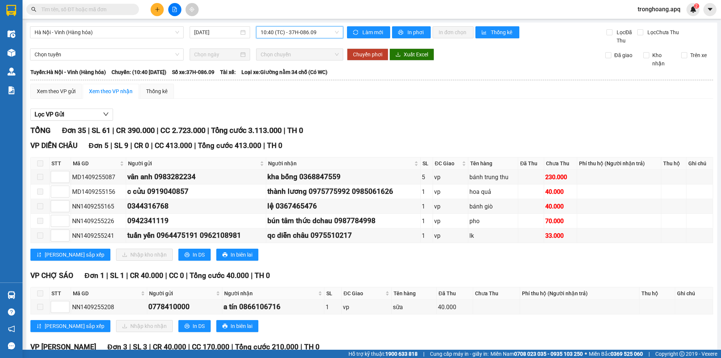
click at [273, 33] on span "10:40 (TC) - 37H-086.09" at bounding box center [300, 32] width 78 height 11
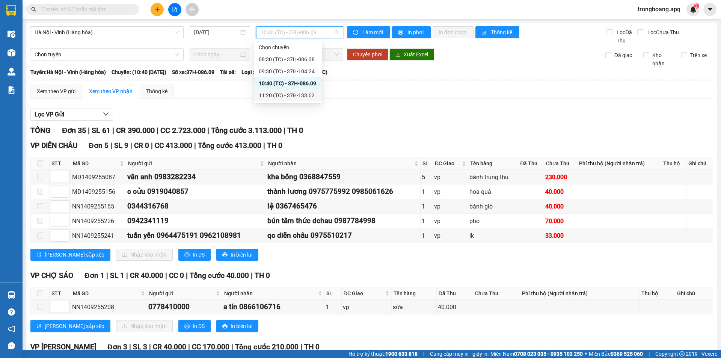
click at [288, 96] on div "11:20 (TC) - 37H-133.02" at bounding box center [288, 95] width 59 height 8
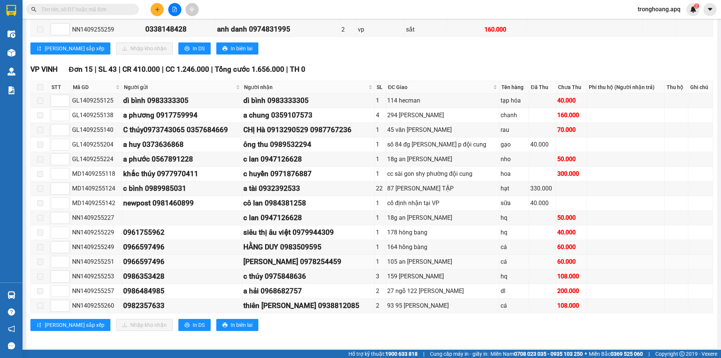
scroll to position [236, 0]
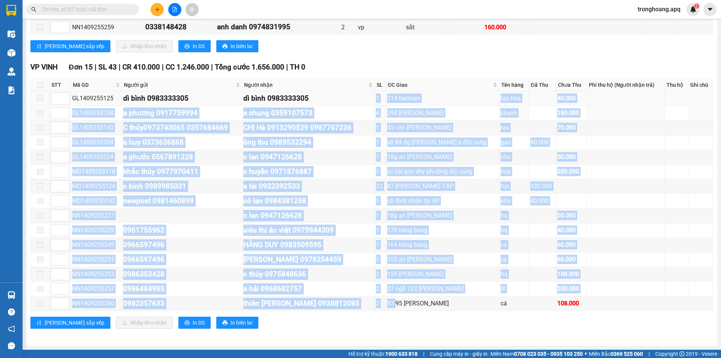
drag, startPoint x: 400, startPoint y: 296, endPoint x: 361, endPoint y: 93, distance: 206.8
click at [362, 93] on tbody "GL1409255125 dì bình 0983333305 dì bình 0983333305 1 114 hecman tạp hóa 40.000 …" at bounding box center [372, 201] width 682 height 220
click at [353, 98] on div "dì bình 0983333305" at bounding box center [308, 98] width 130 height 11
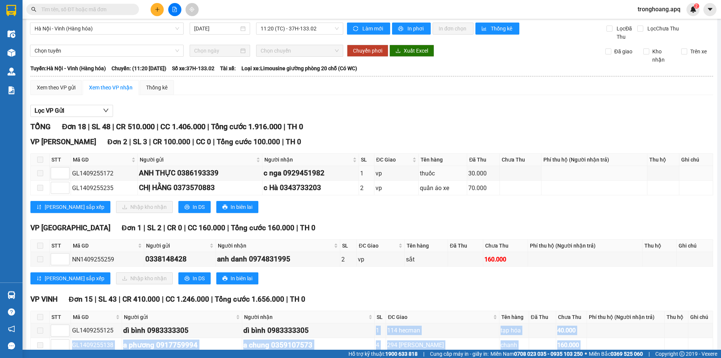
scroll to position [0, 0]
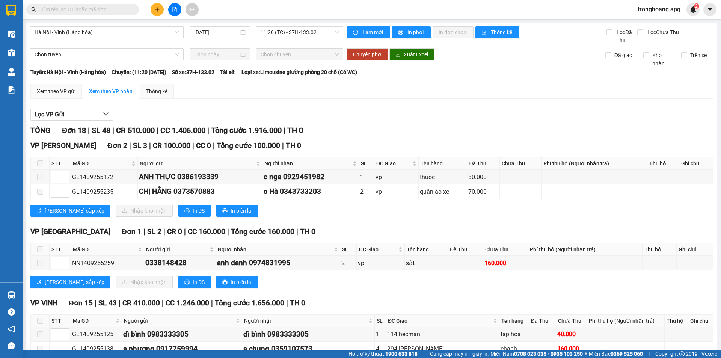
click at [354, 211] on div "[PERSON_NAME] sắp xếp Nhập kho nhận In DS In biên lai" at bounding box center [371, 211] width 683 height 12
click at [279, 27] on span "11:20 (TC) - 37H-133.02" at bounding box center [300, 32] width 78 height 11
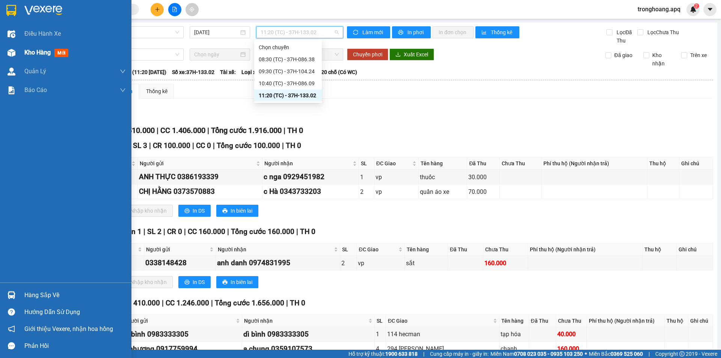
click at [18, 55] on div at bounding box center [11, 52] width 13 height 13
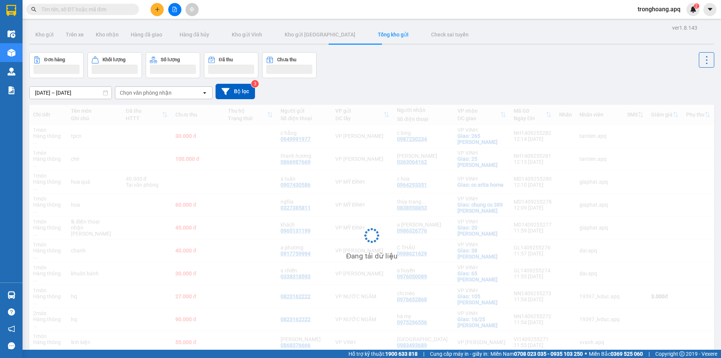
click at [362, 85] on div "[DATE] – [DATE] Press the down arrow key to interact with the calendar and sele…" at bounding box center [371, 91] width 685 height 15
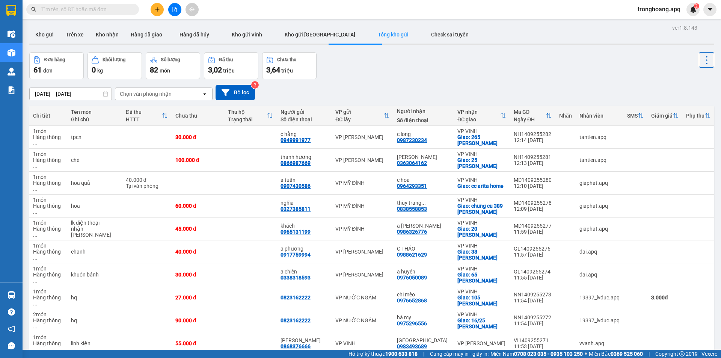
click at [653, 10] on span "tronghoang.apq" at bounding box center [658, 9] width 55 height 9
click at [497, 72] on div "Đơn hàng 61 đơn Khối lượng 0 kg Số lượng 82 món Đã thu 3,02 triệu Chưa thu 3,64…" at bounding box center [371, 65] width 685 height 27
click at [674, 316] on div "100 / trang" at bounding box center [682, 320] width 45 height 14
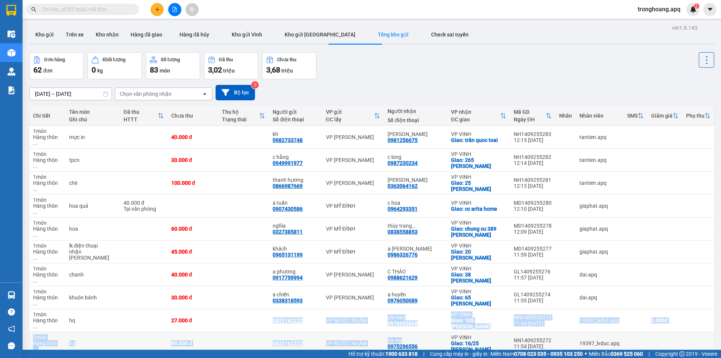
drag, startPoint x: 218, startPoint y: 283, endPoint x: 420, endPoint y: 306, distance: 203.3
click at [420, 332] on td "hà my 0975296556" at bounding box center [415, 343] width 63 height 23
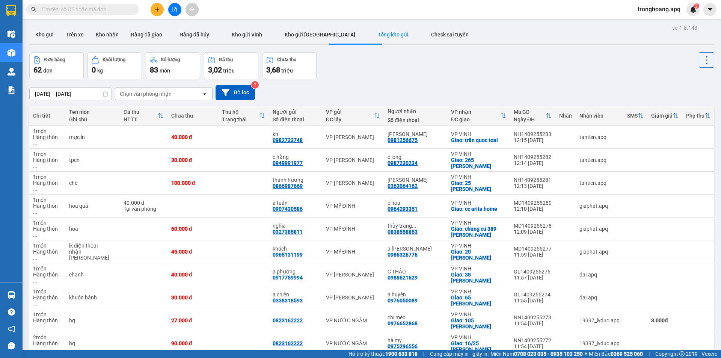
click at [174, 10] on icon "file-add" at bounding box center [175, 9] width 4 height 5
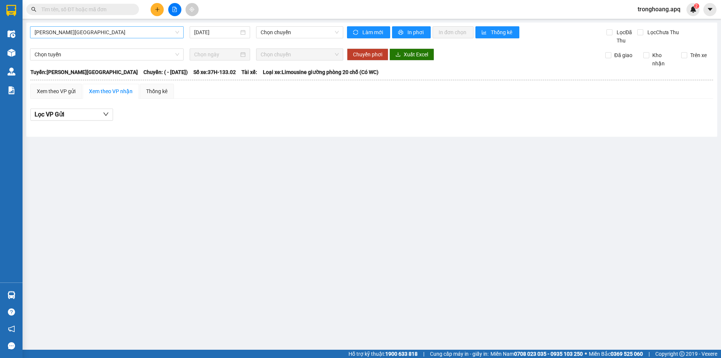
click at [85, 34] on span "[PERSON_NAME][GEOGRAPHIC_DATA]" at bounding box center [107, 32] width 145 height 11
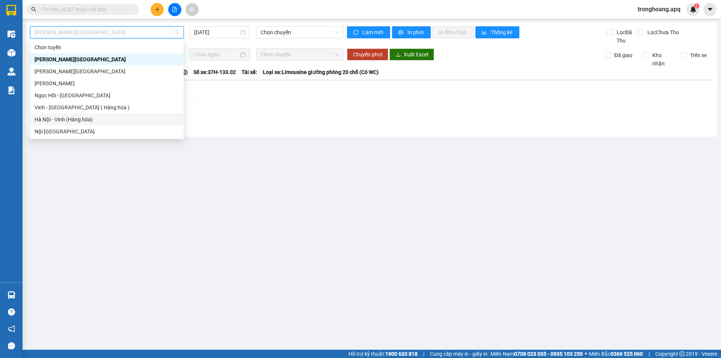
click at [75, 116] on div "Hà Nội - Vinh (Hàng hóa)" at bounding box center [107, 119] width 145 height 8
type input "[DATE]"
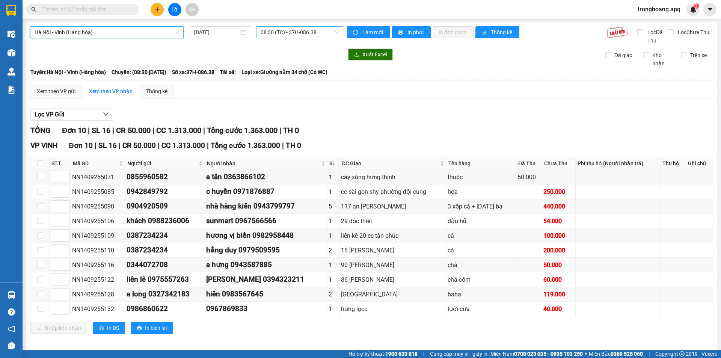
click at [269, 32] on span "08:30 (TC) - 37H-086.38" at bounding box center [300, 32] width 78 height 11
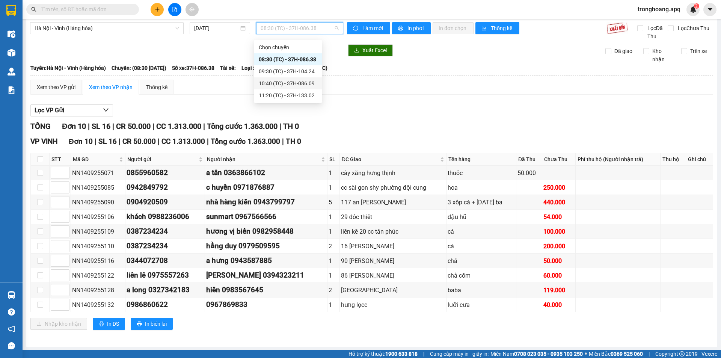
scroll to position [5, 0]
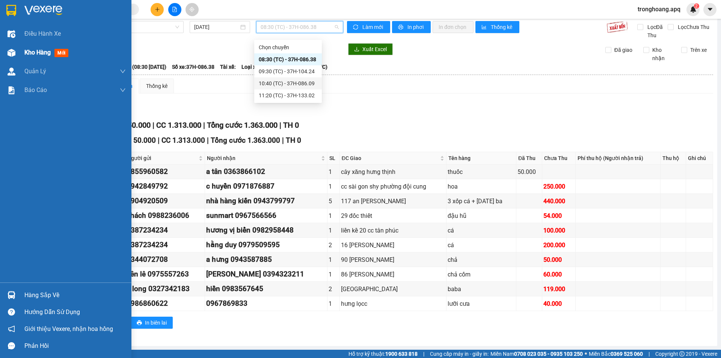
click at [18, 53] on div "Kho hàng mới" at bounding box center [65, 52] width 131 height 19
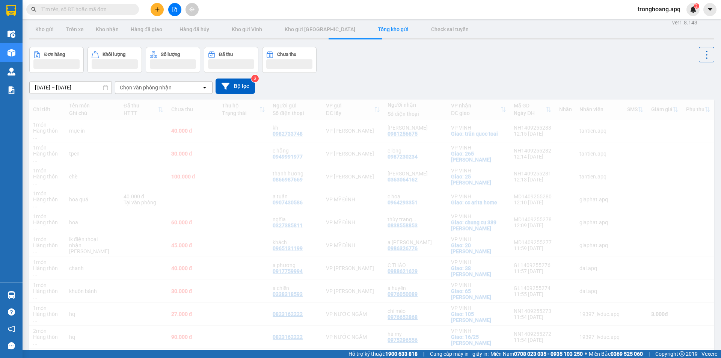
click at [464, 54] on div "Đơn hàng Khối lượng Số lượng Đã thu Chưa thu" at bounding box center [371, 60] width 685 height 26
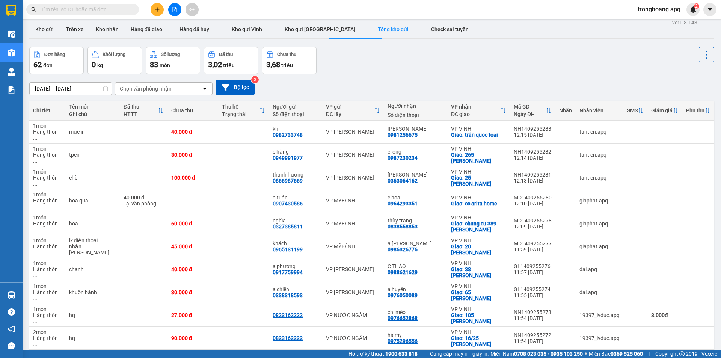
click at [412, 72] on div "Đơn hàng 62 đơn Khối lượng 0 kg Số lượng 83 món Đã thu 3,02 triệu Chưa thu 3,68…" at bounding box center [371, 60] width 685 height 27
click at [649, 10] on span "tronghoang.apq" at bounding box center [658, 9] width 55 height 9
click at [644, 21] on span "Đăng xuất" at bounding box center [662, 23] width 40 height 8
